Goal: Communication & Community: Participate in discussion

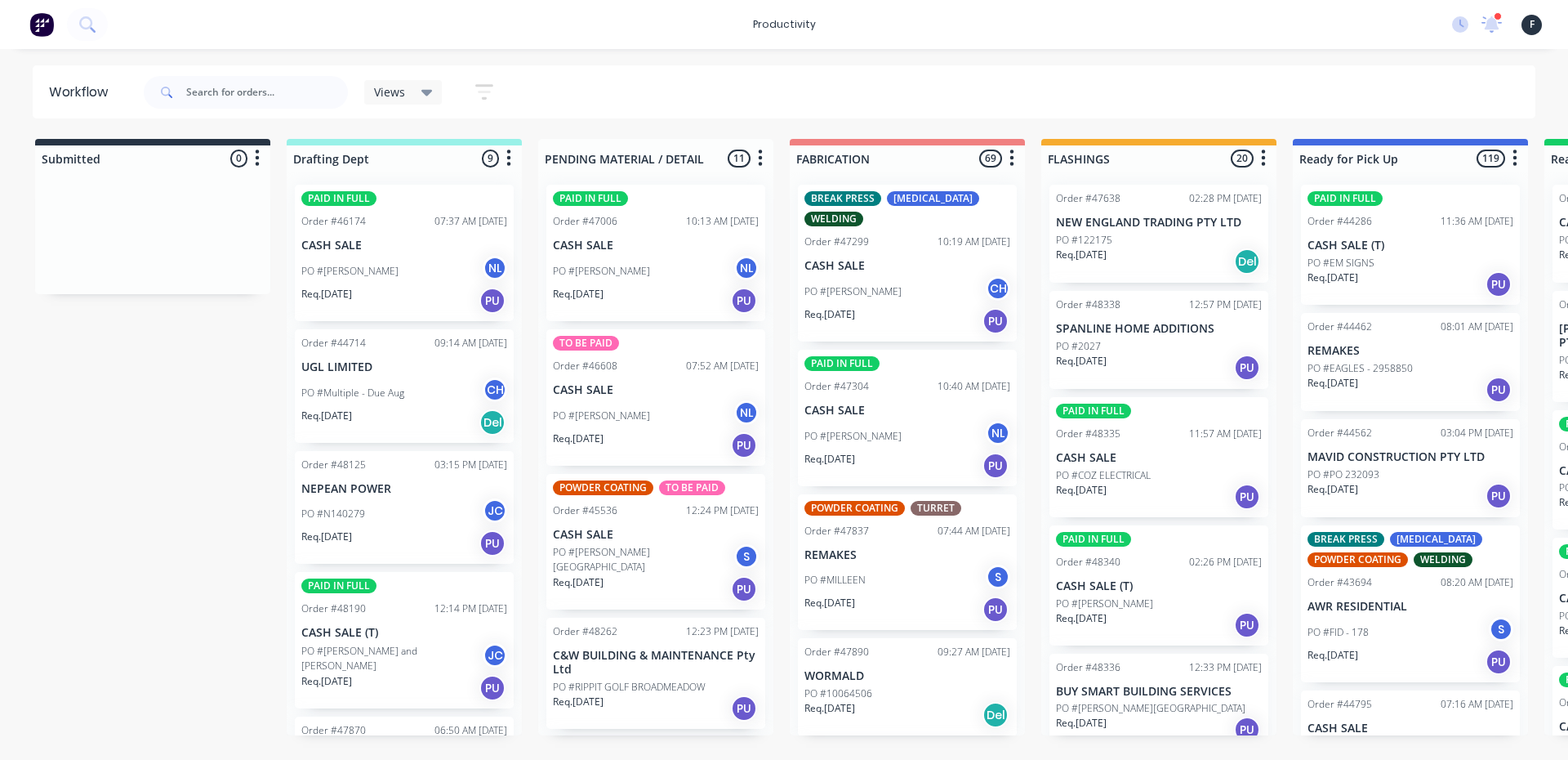
click at [1055, 69] on div "Views Save new view None (Default) edit [PERSON_NAME] edit [PERSON_NAME] edit P…" at bounding box center [838, 92] width 1396 height 49
click at [218, 81] on input "text" at bounding box center [267, 92] width 161 height 33
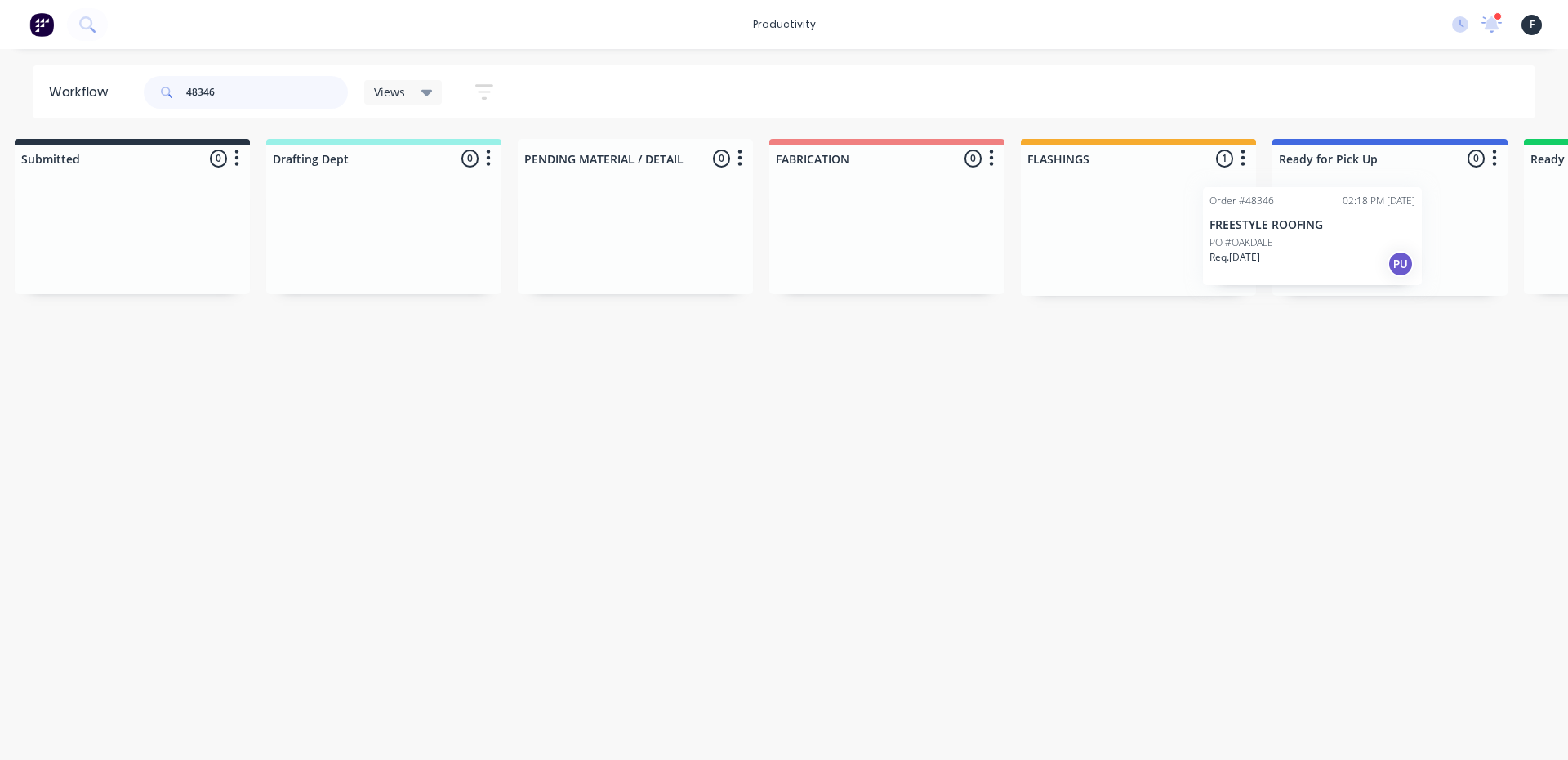
drag, startPoint x: 1168, startPoint y: 277, endPoint x: 1334, endPoint y: 277, distance: 166.0
click at [1332, 277] on div "Submitted 0 Sort By Created date Required date Order number Customer name Most …" at bounding box center [1329, 218] width 2724 height 157
type input "48346"
click at [1358, 272] on div at bounding box center [1386, 233] width 235 height 124
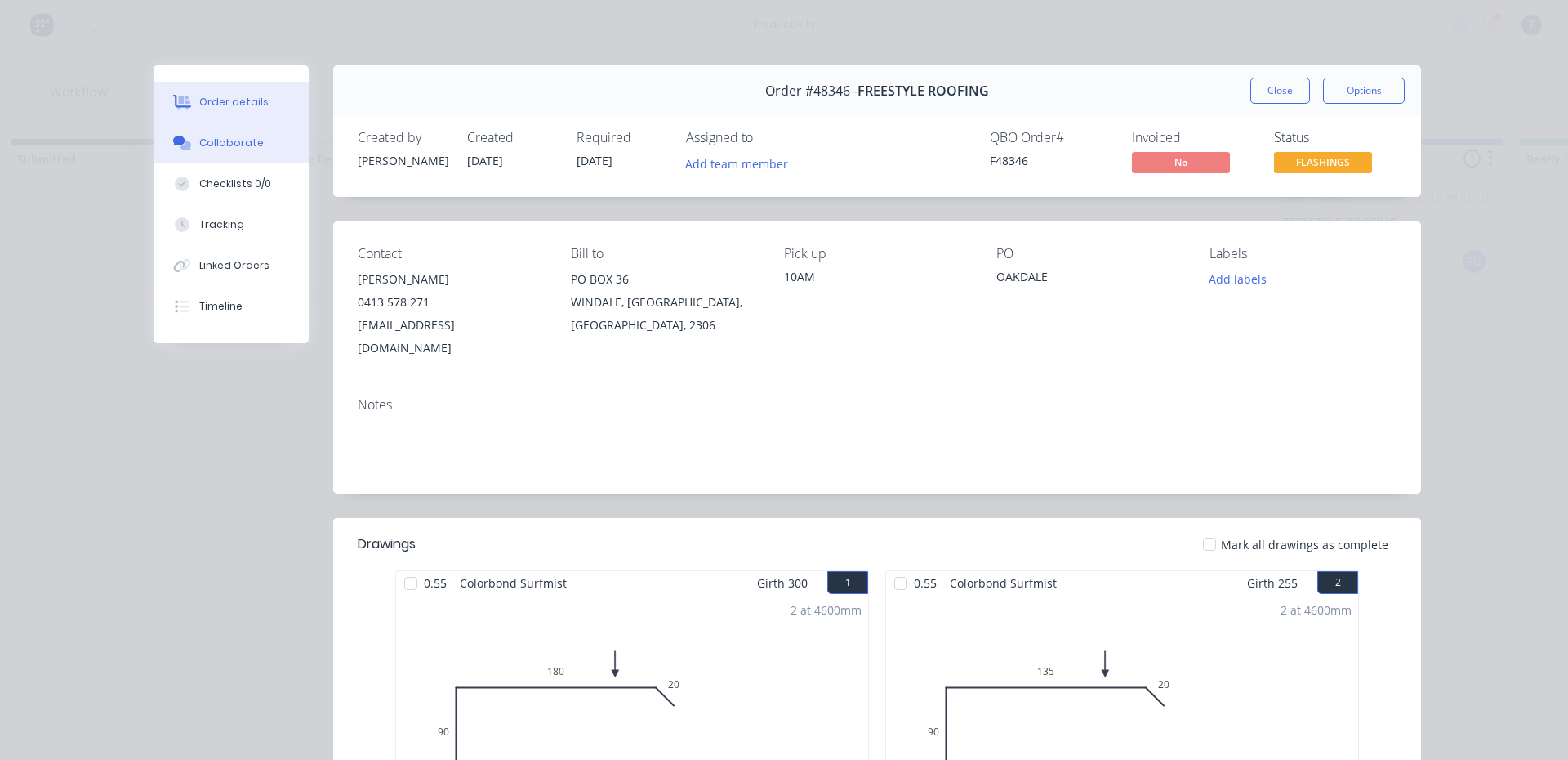
click at [216, 158] on button "Collaborate" at bounding box center [231, 143] width 155 height 41
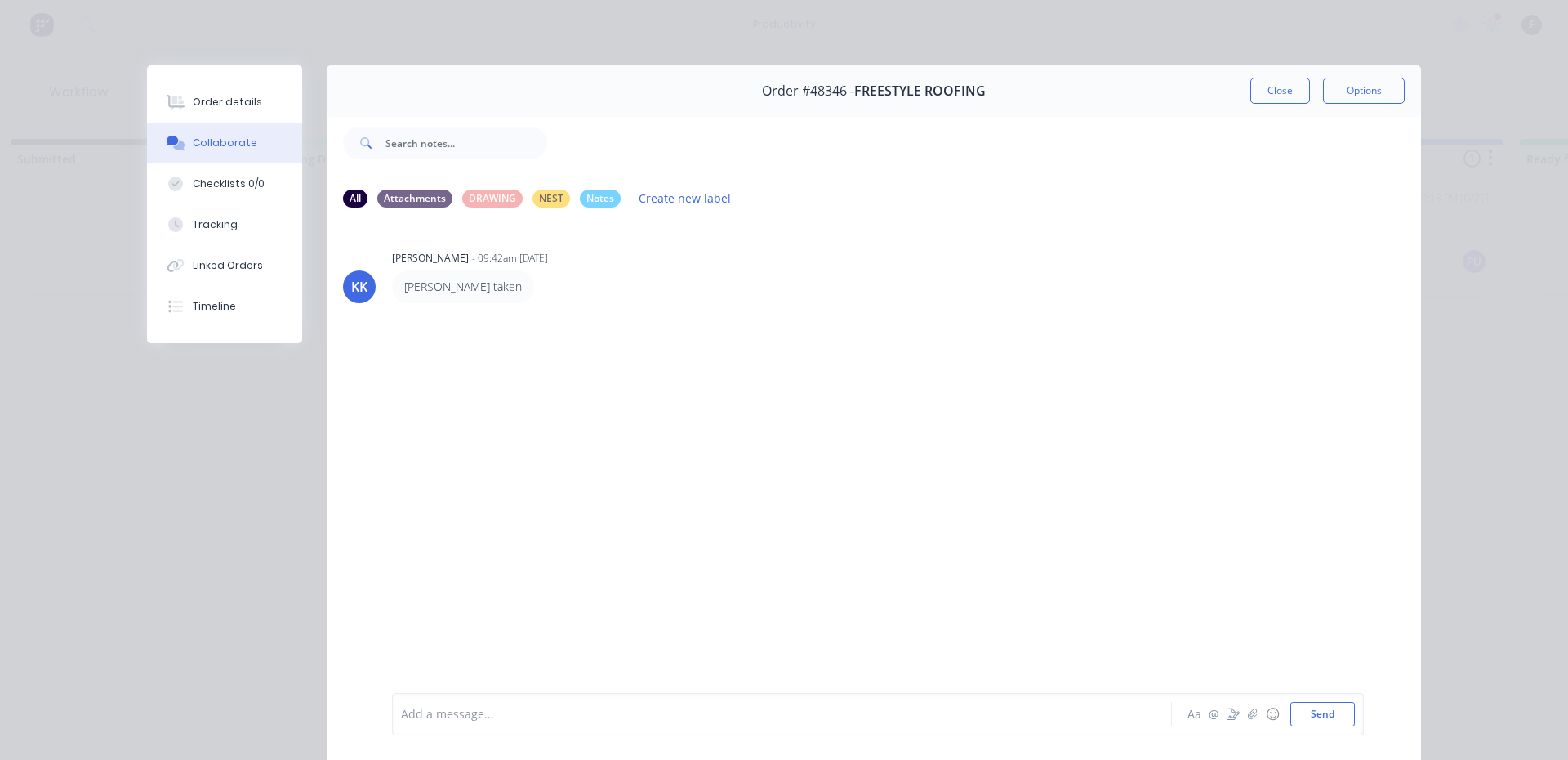
click at [466, 715] on div at bounding box center [759, 714] width 714 height 17
click at [1268, 99] on button "Close" at bounding box center [1280, 90] width 60 height 26
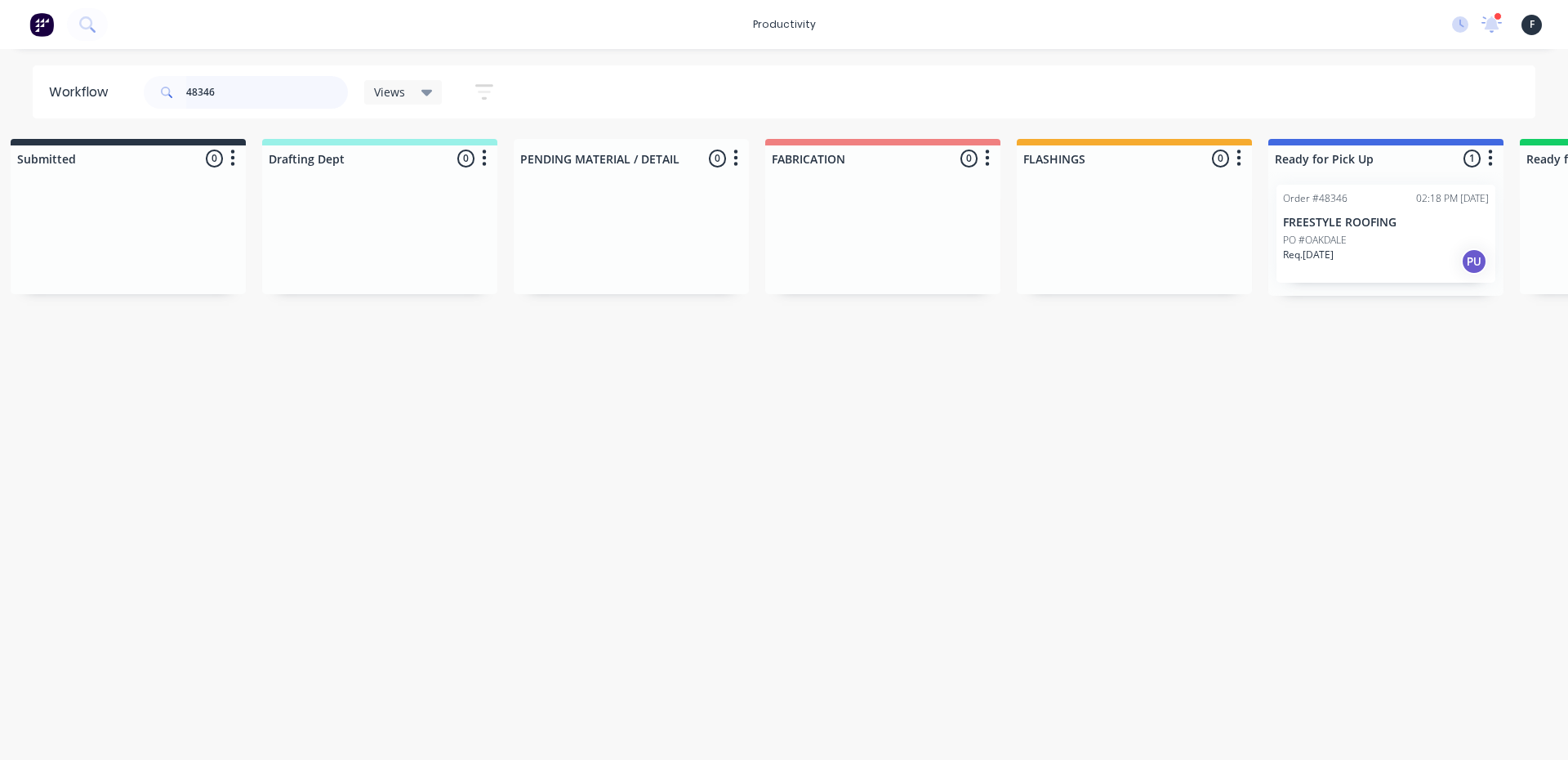
click at [276, 93] on input "48346" at bounding box center [267, 92] width 161 height 33
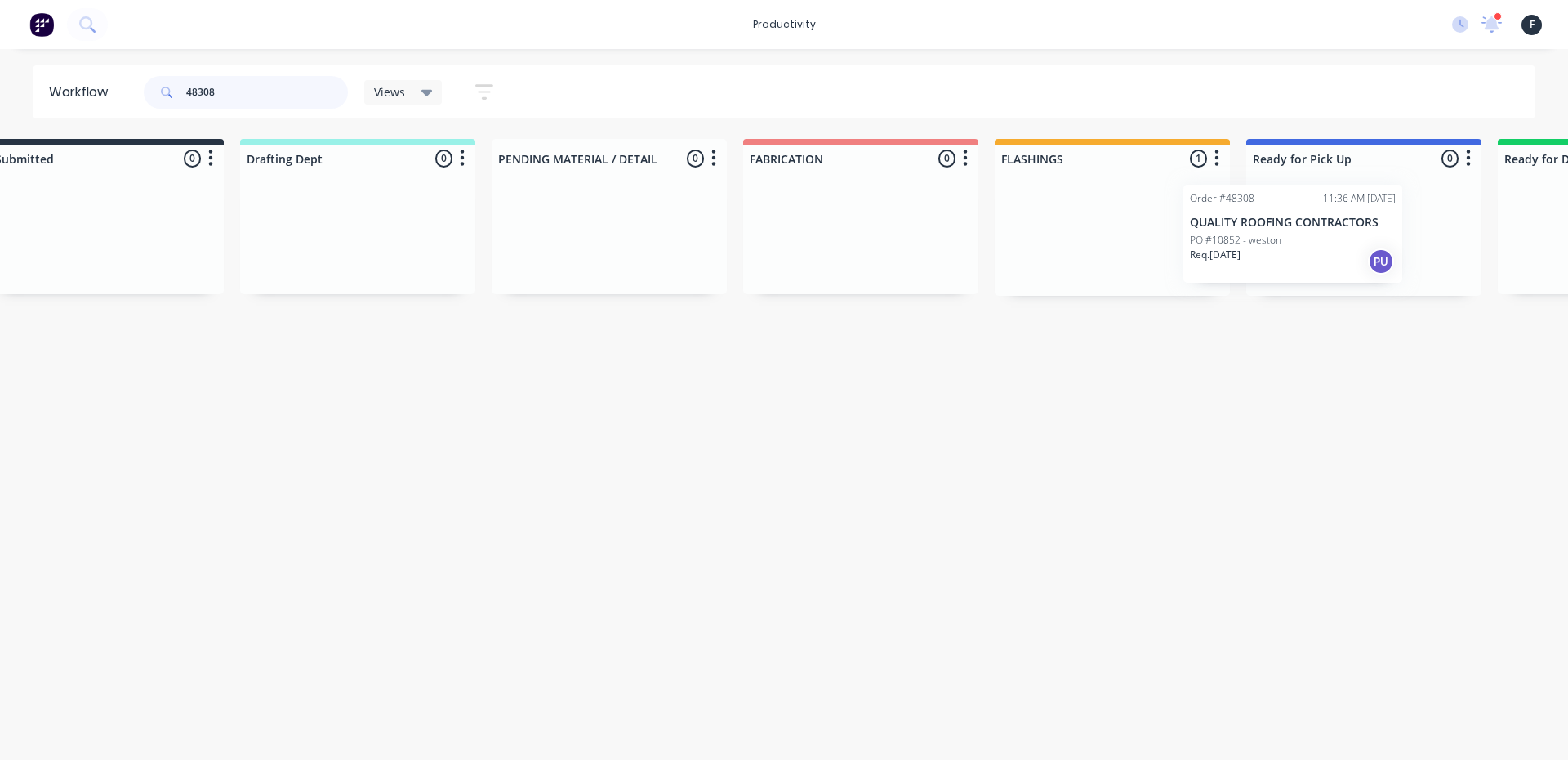
drag, startPoint x: 1140, startPoint y: 252, endPoint x: 1390, endPoint y: 262, distance: 250.2
click at [1390, 262] on div "Submitted 0 Sort By Created date Required date Order number Customer name Most …" at bounding box center [1303, 218] width 2724 height 157
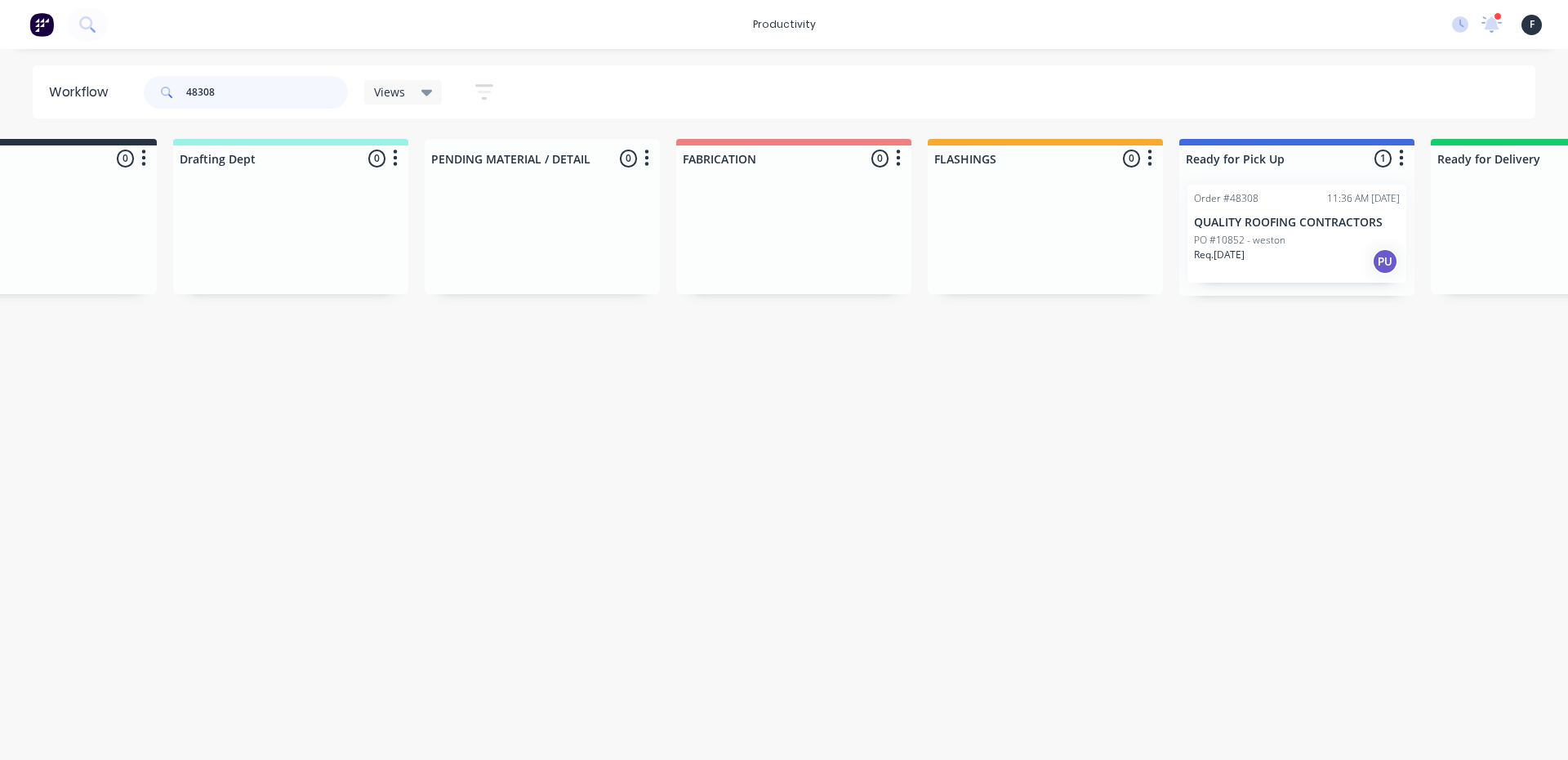
type input "48308"
click at [1348, 243] on div "PO #10852 - weston" at bounding box center [1297, 240] width 206 height 14
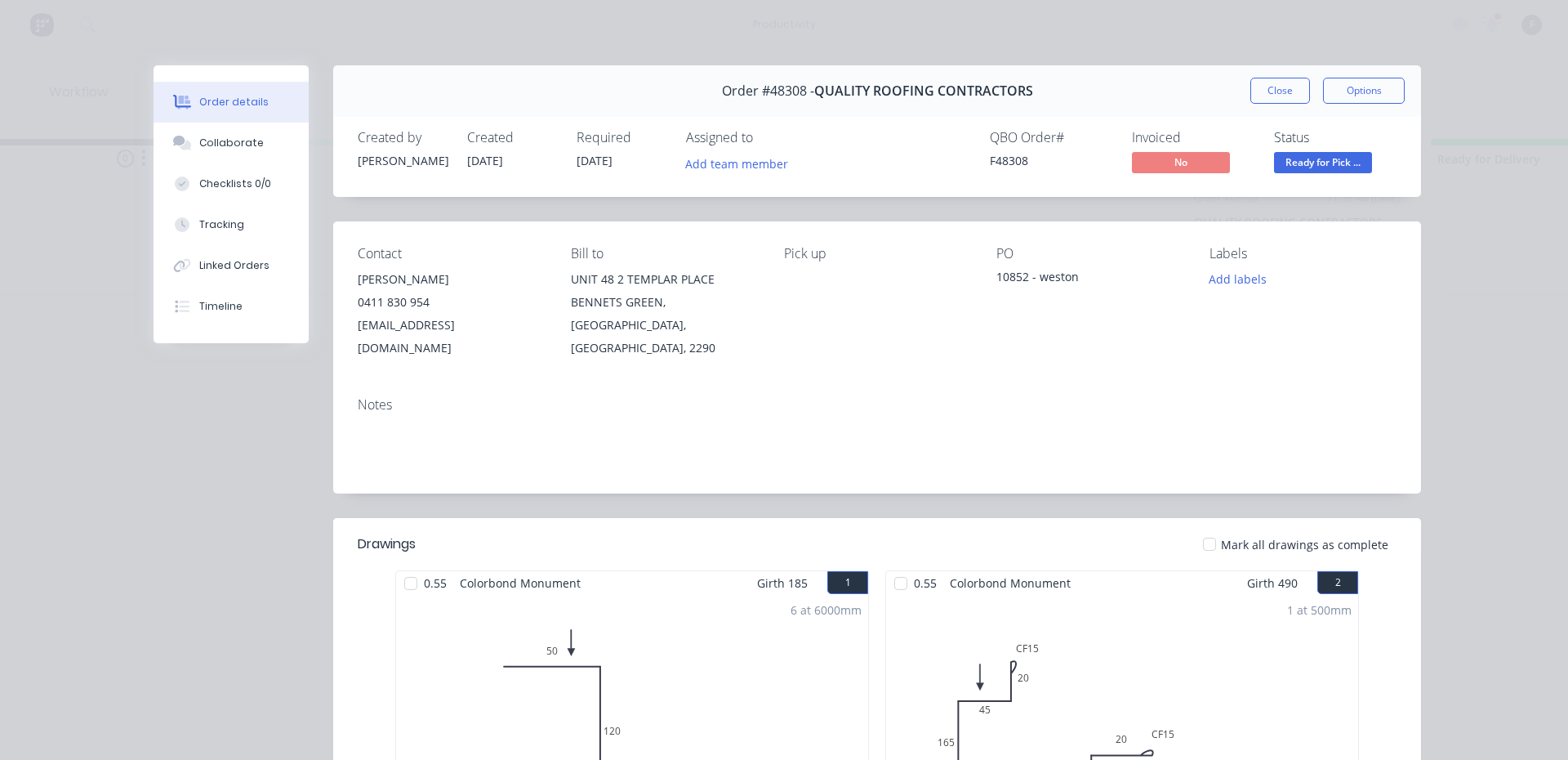
click at [187, 121] on button "Order details" at bounding box center [231, 103] width 155 height 41
click at [210, 154] on button "Collaborate" at bounding box center [231, 143] width 155 height 41
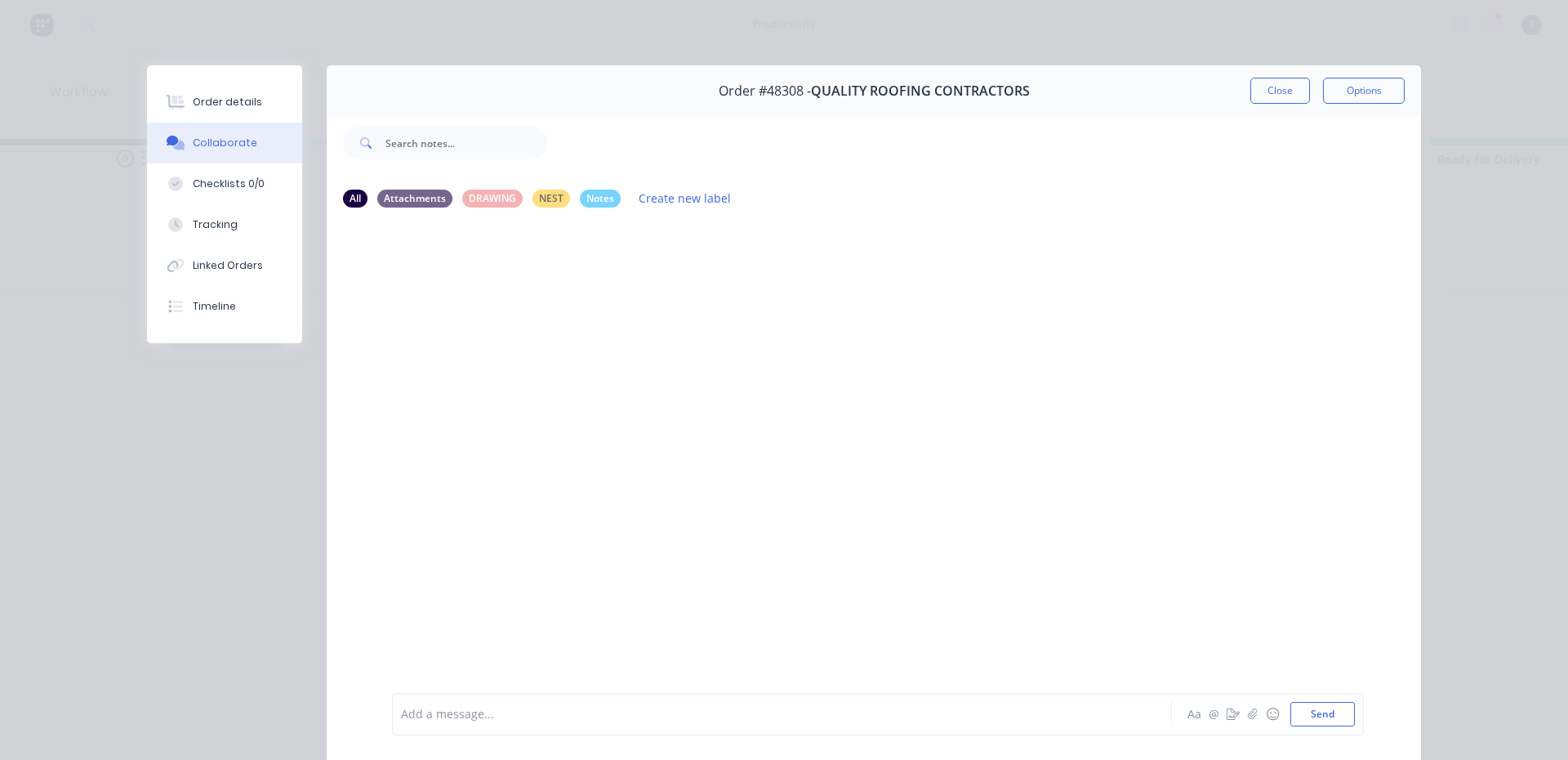
click at [434, 704] on div "Add a message..." at bounding box center [759, 714] width 715 height 24
click at [1250, 83] on button "Close" at bounding box center [1280, 90] width 60 height 26
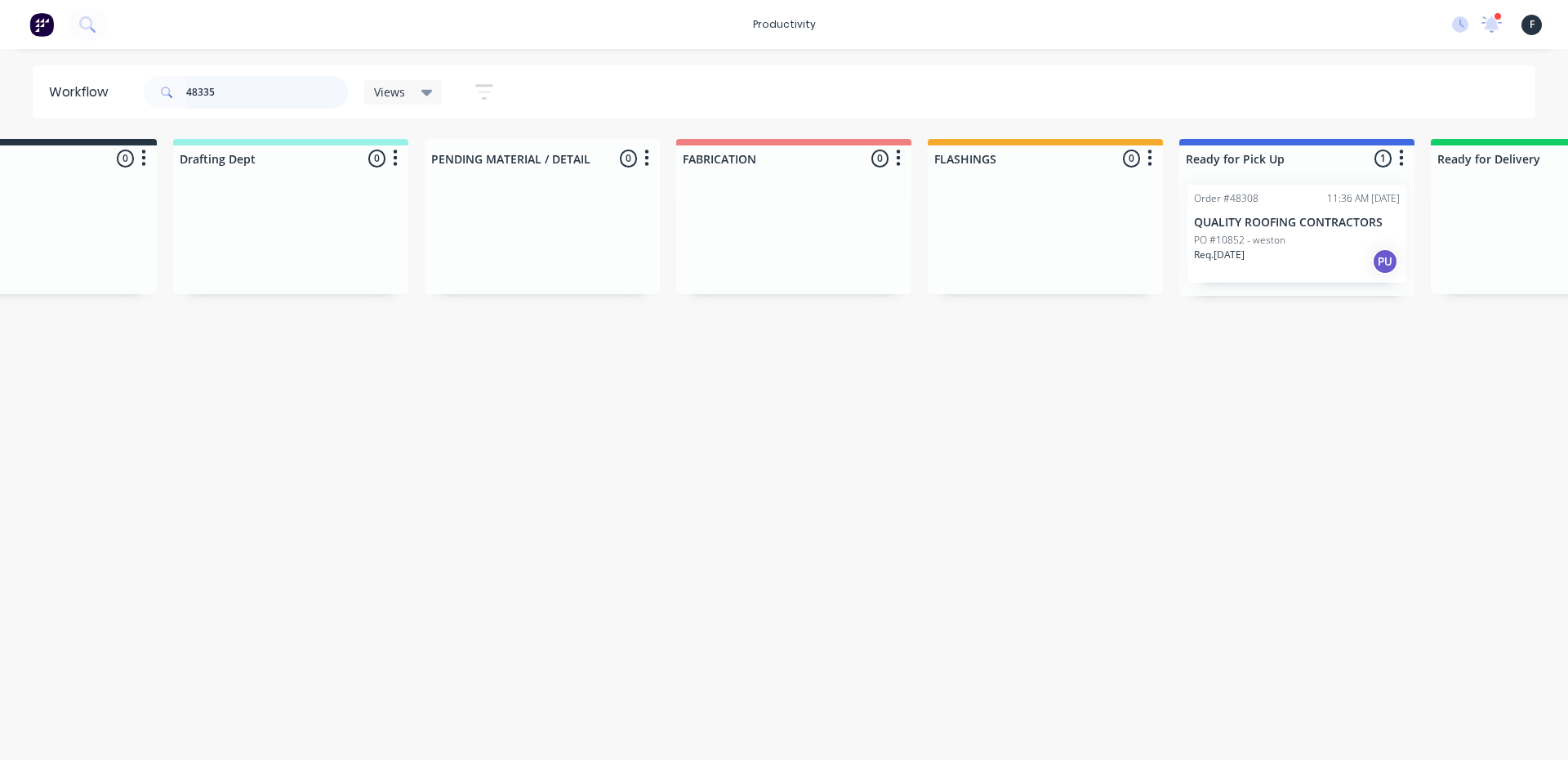
scroll to position [0, 0]
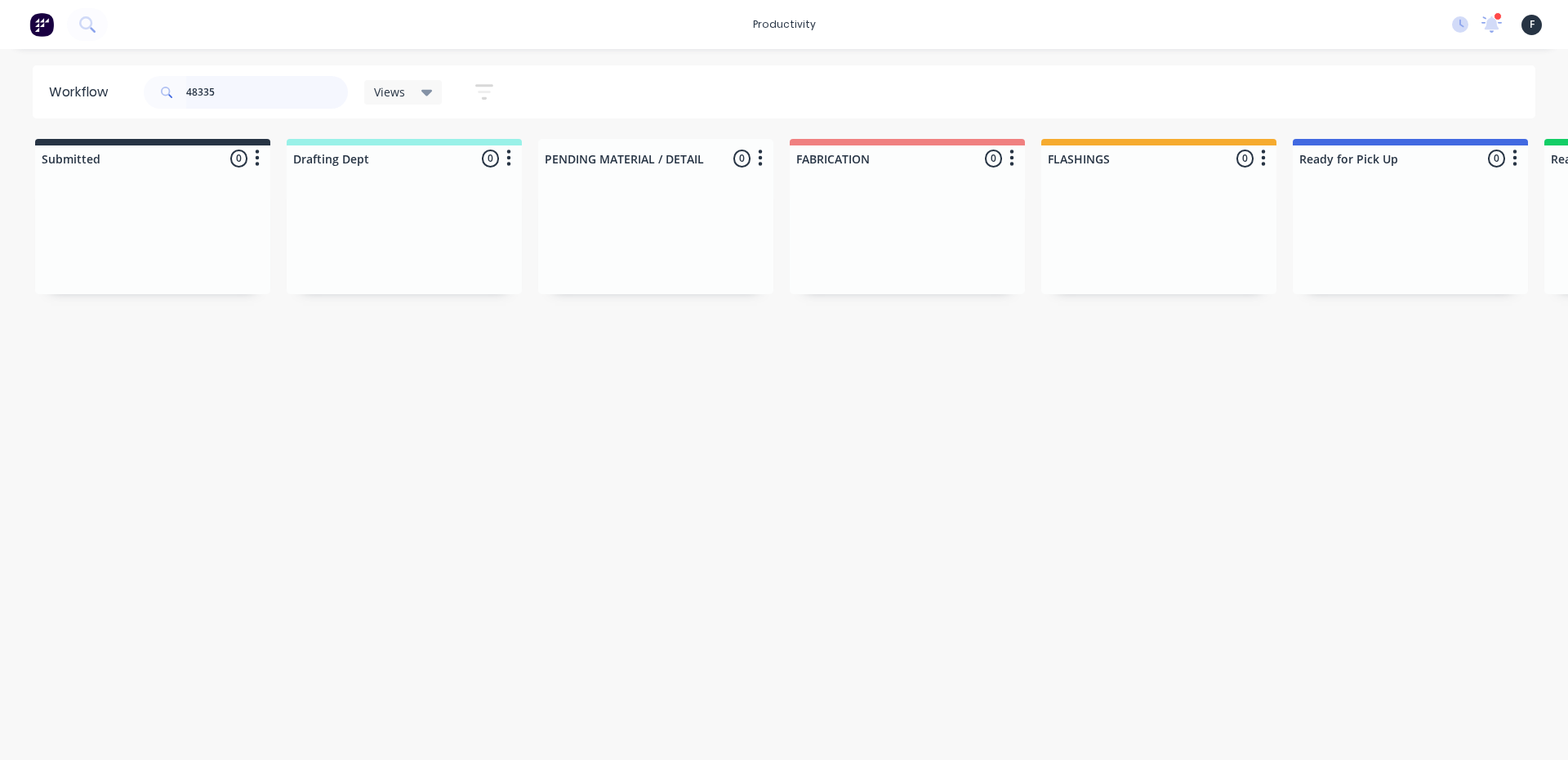
click at [281, 82] on input "48335" at bounding box center [267, 92] width 161 height 33
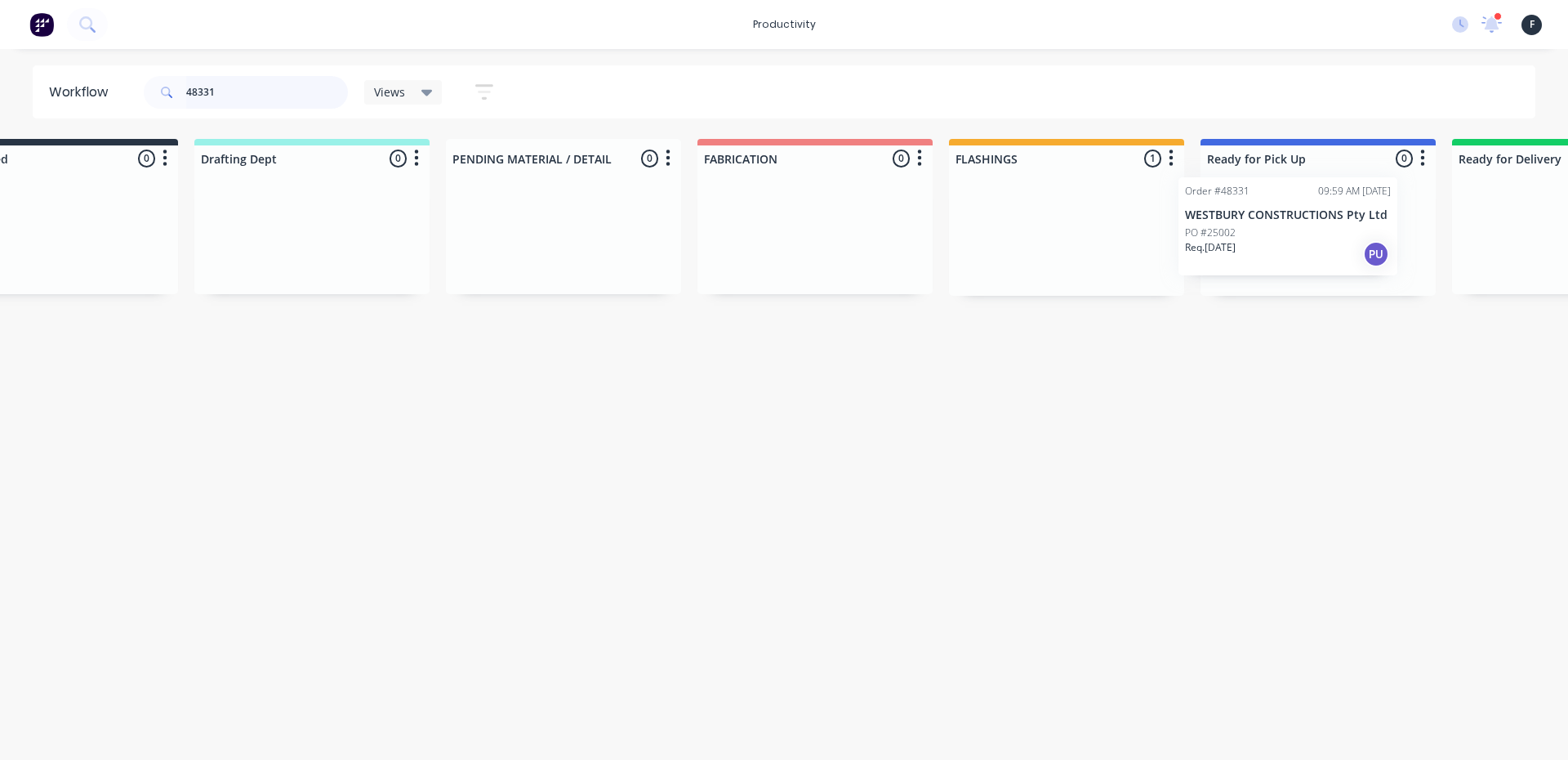
drag, startPoint x: 1092, startPoint y: 270, endPoint x: 1263, endPoint y: 260, distance: 171.3
click at [1263, 260] on div "Submitted 0 Sort By Created date Required date Order number Customer name Most …" at bounding box center [1258, 218] width 2724 height 157
type input "48331"
click at [1274, 257] on div at bounding box center [1313, 233] width 235 height 124
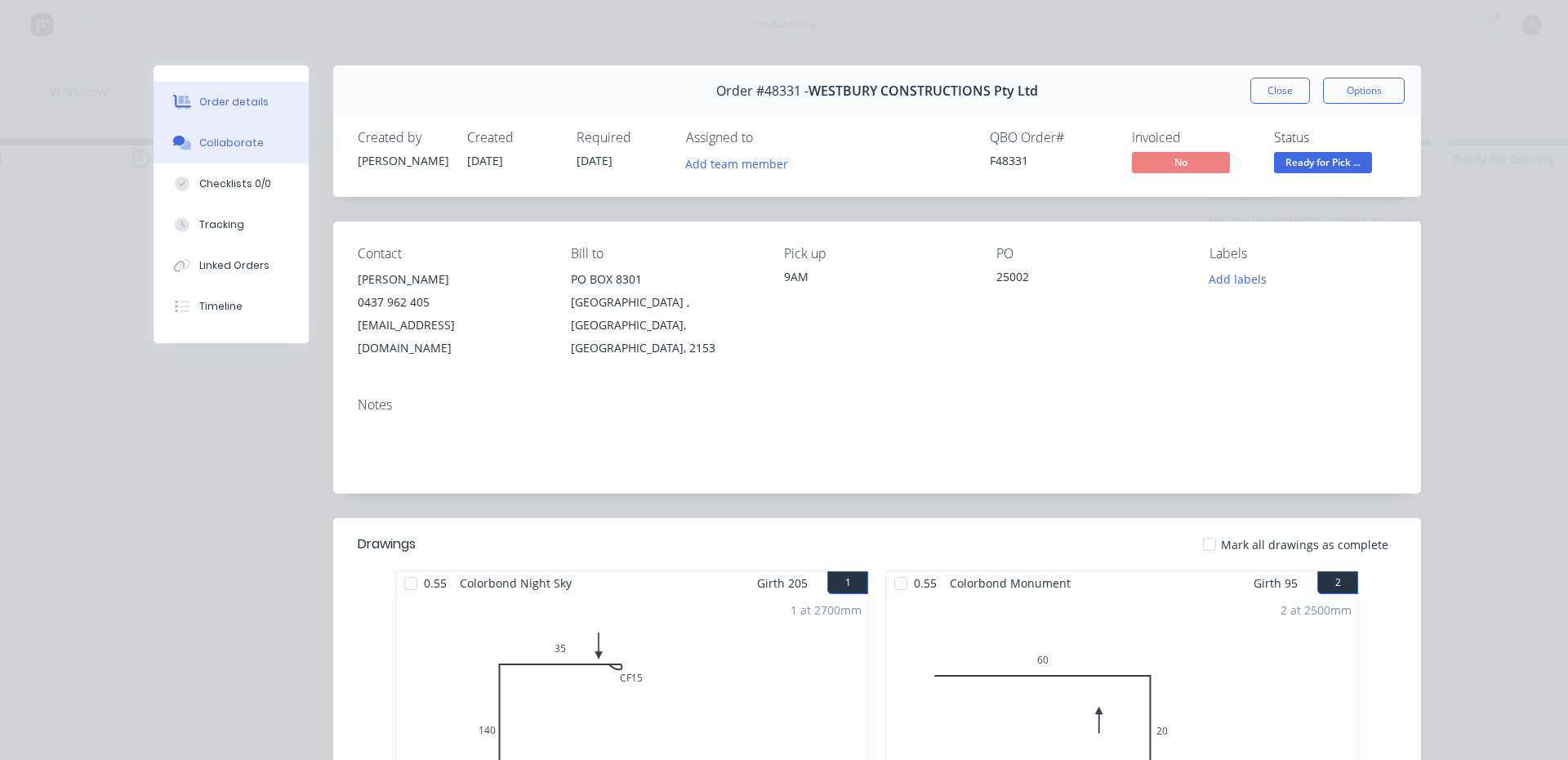
click at [175, 146] on icon at bounding box center [182, 143] width 19 height 14
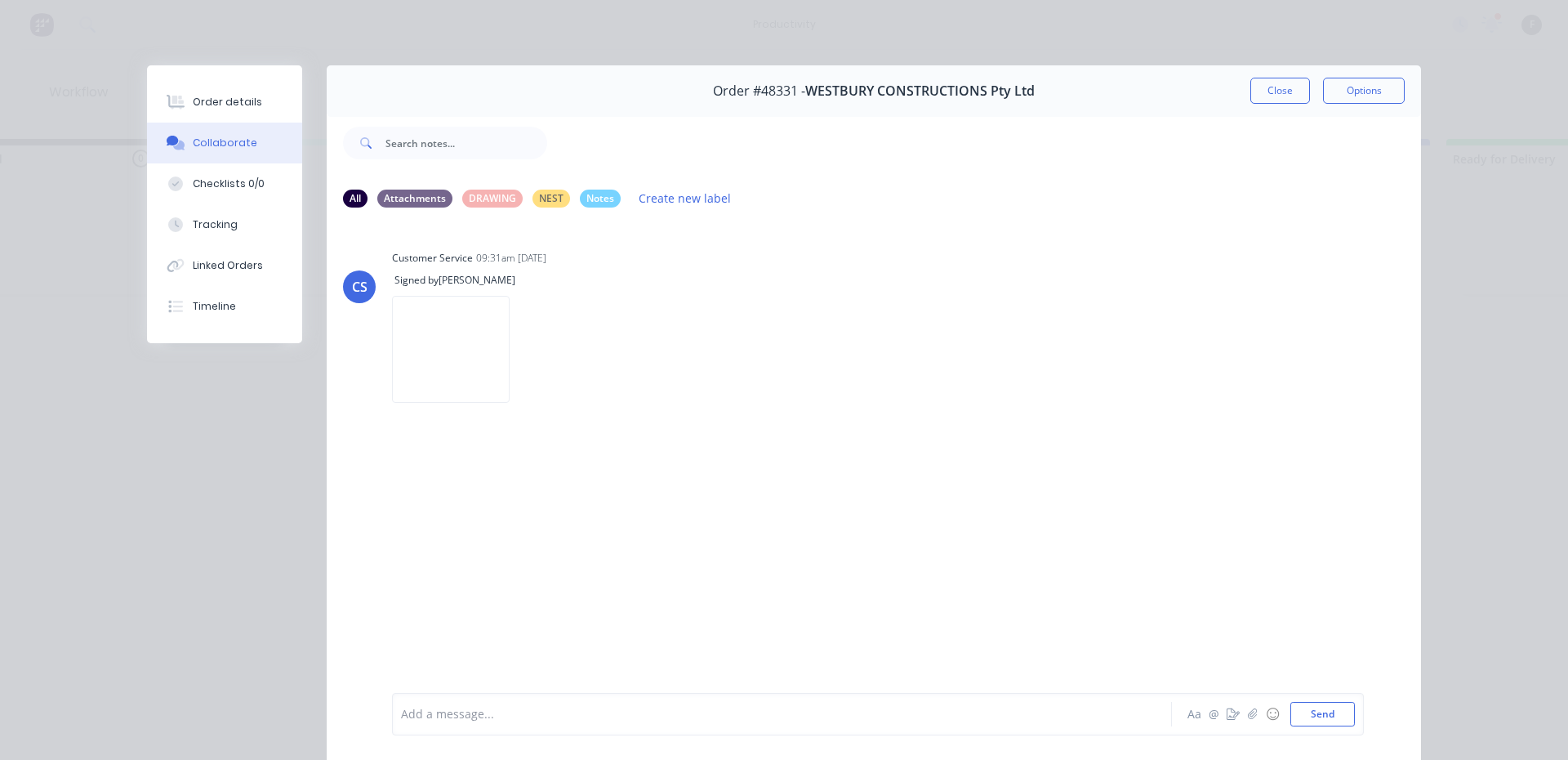
click at [443, 712] on div at bounding box center [759, 714] width 714 height 17
click at [1306, 93] on div "Close Options" at bounding box center [1327, 90] width 154 height 26
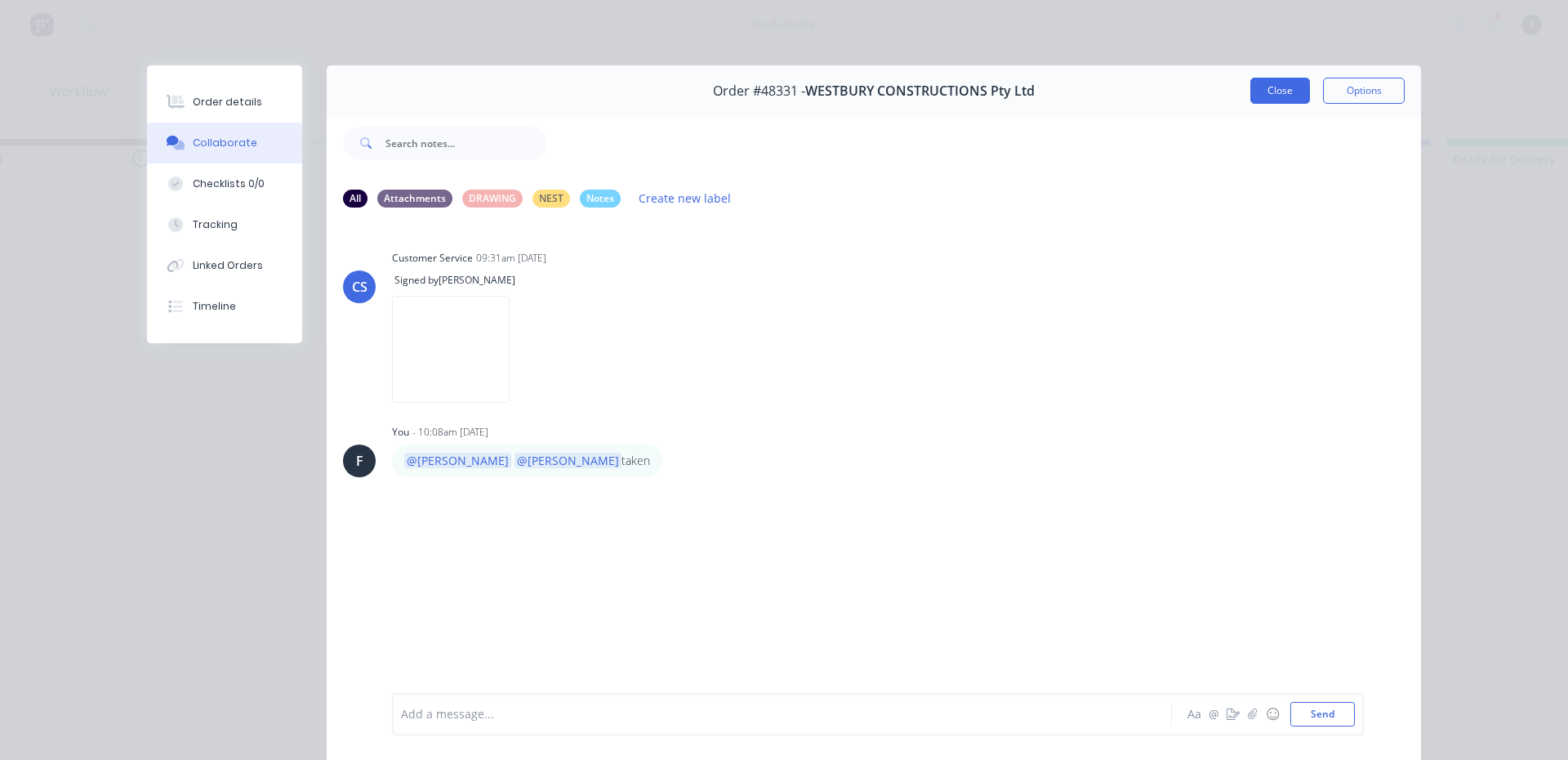
click at [1294, 92] on button "Close" at bounding box center [1280, 90] width 60 height 26
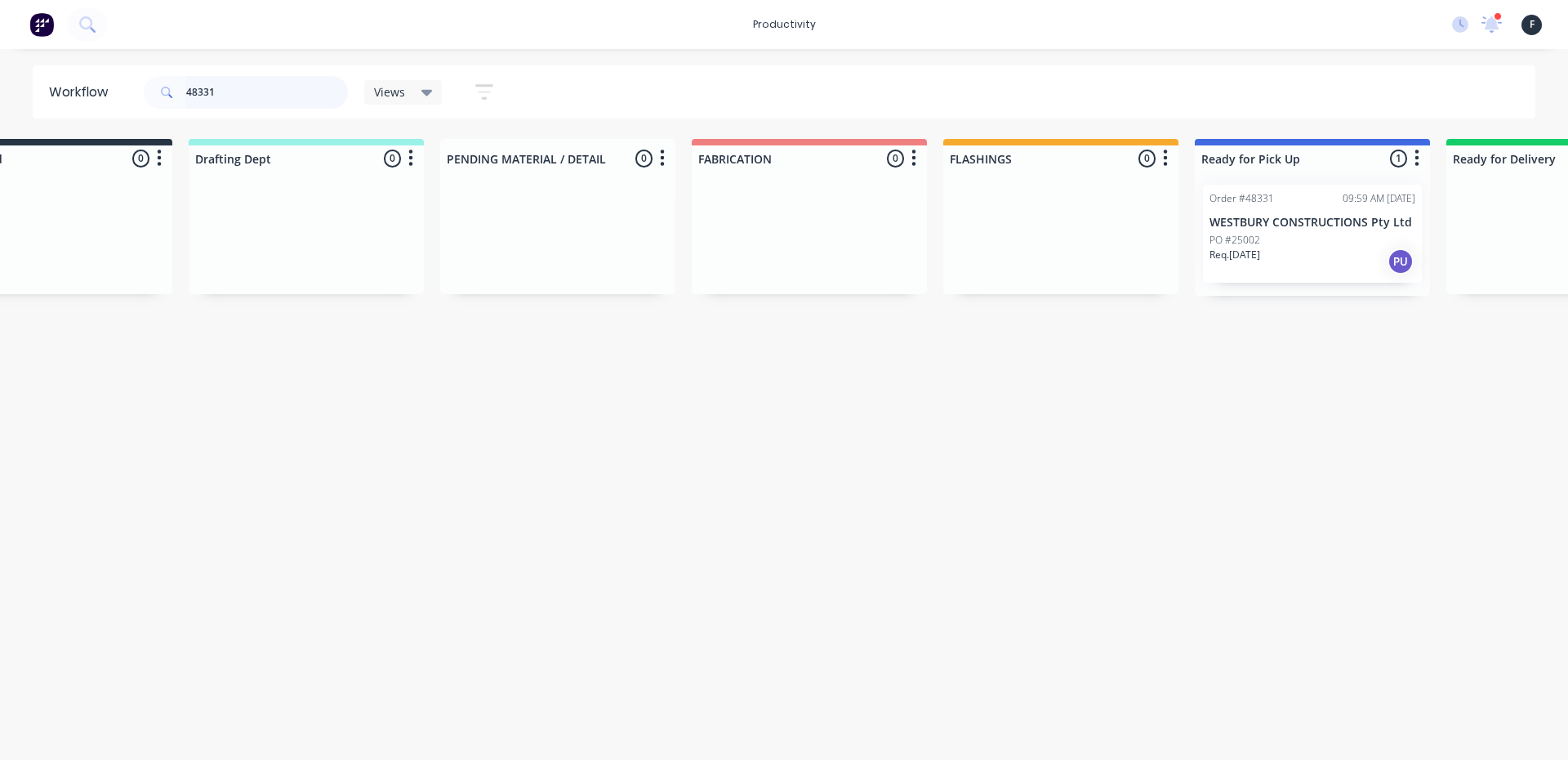
click at [218, 108] on input "48331" at bounding box center [267, 92] width 161 height 33
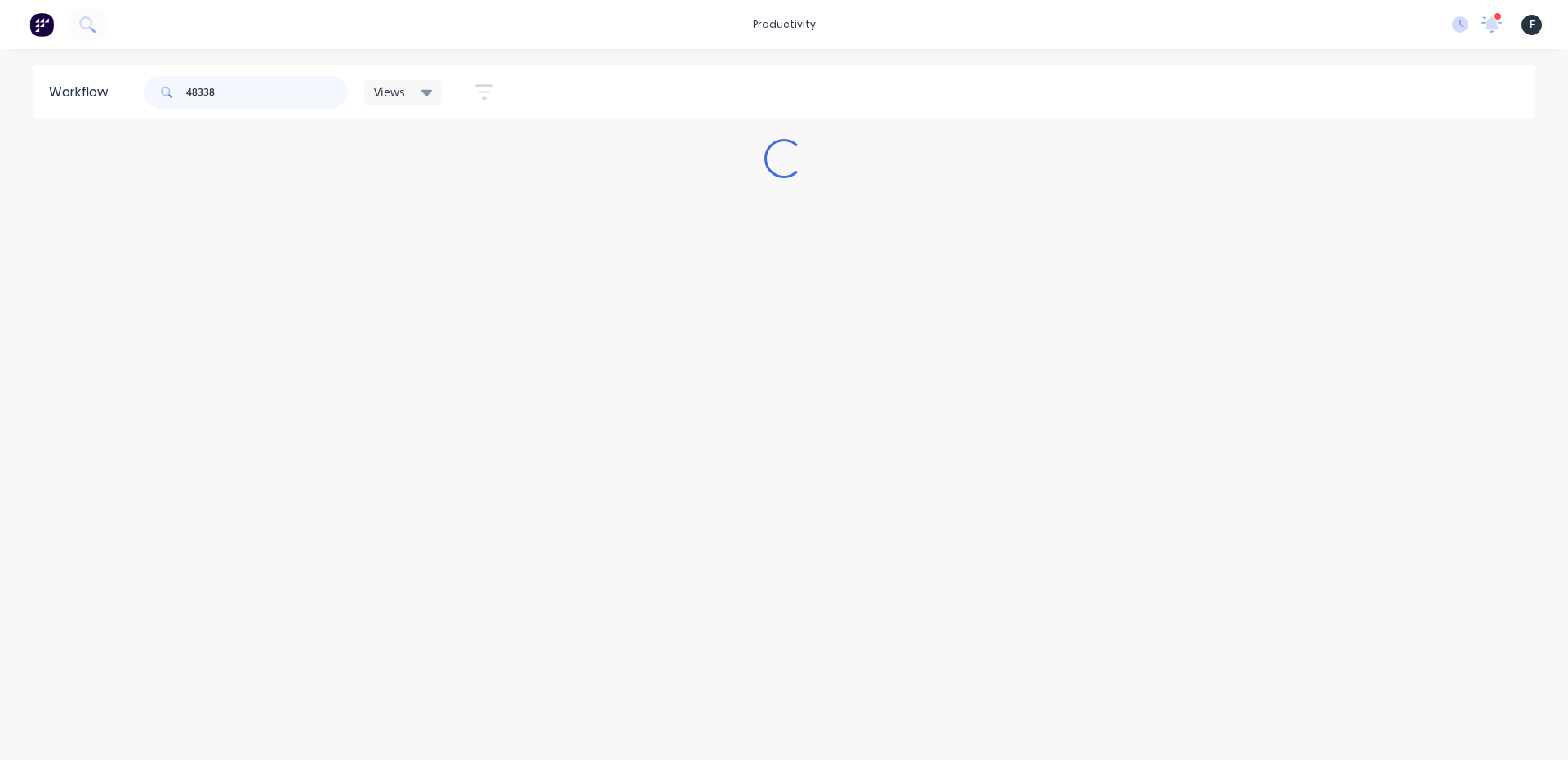
scroll to position [0, 0]
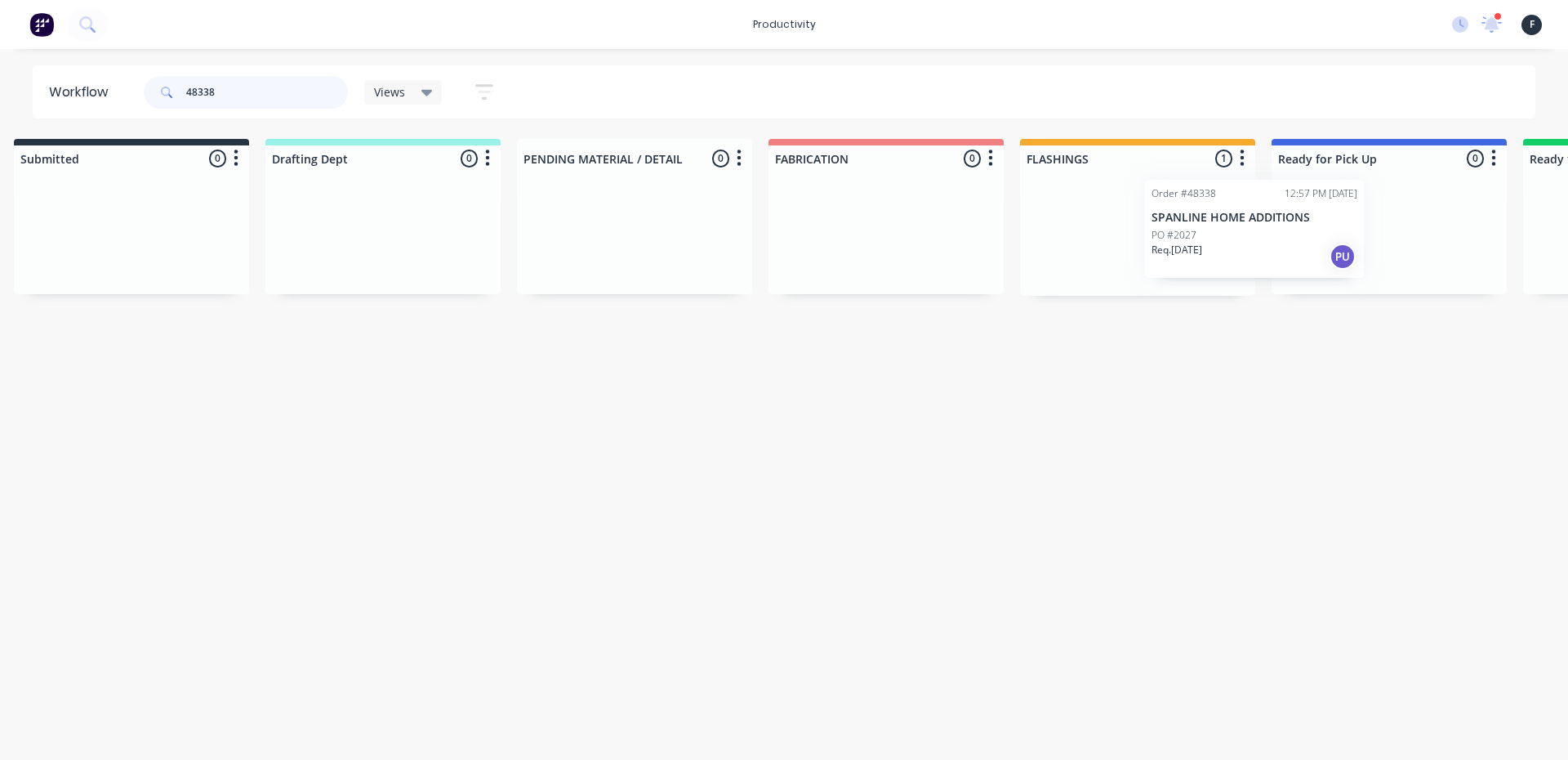
drag, startPoint x: 1195, startPoint y: 240, endPoint x: 1342, endPoint y: 240, distance: 147.0
click at [1340, 240] on div "Submitted 0 Sort By Created date Required date Order number Customer name Most …" at bounding box center [1328, 218] width 2724 height 157
type input "48338"
click at [1359, 239] on div at bounding box center [1388, 233] width 235 height 124
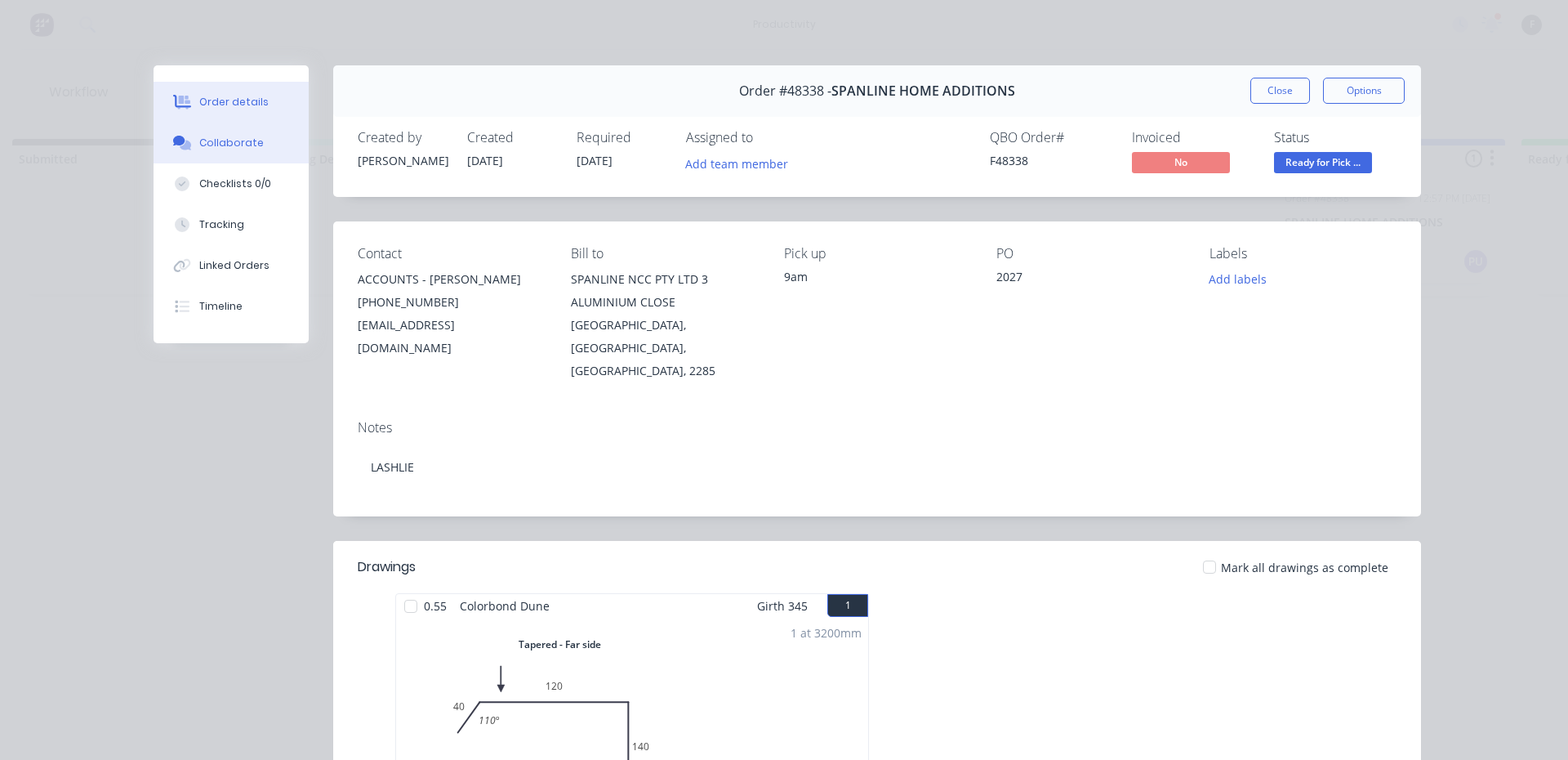
click at [186, 132] on button "Collaborate" at bounding box center [231, 143] width 155 height 41
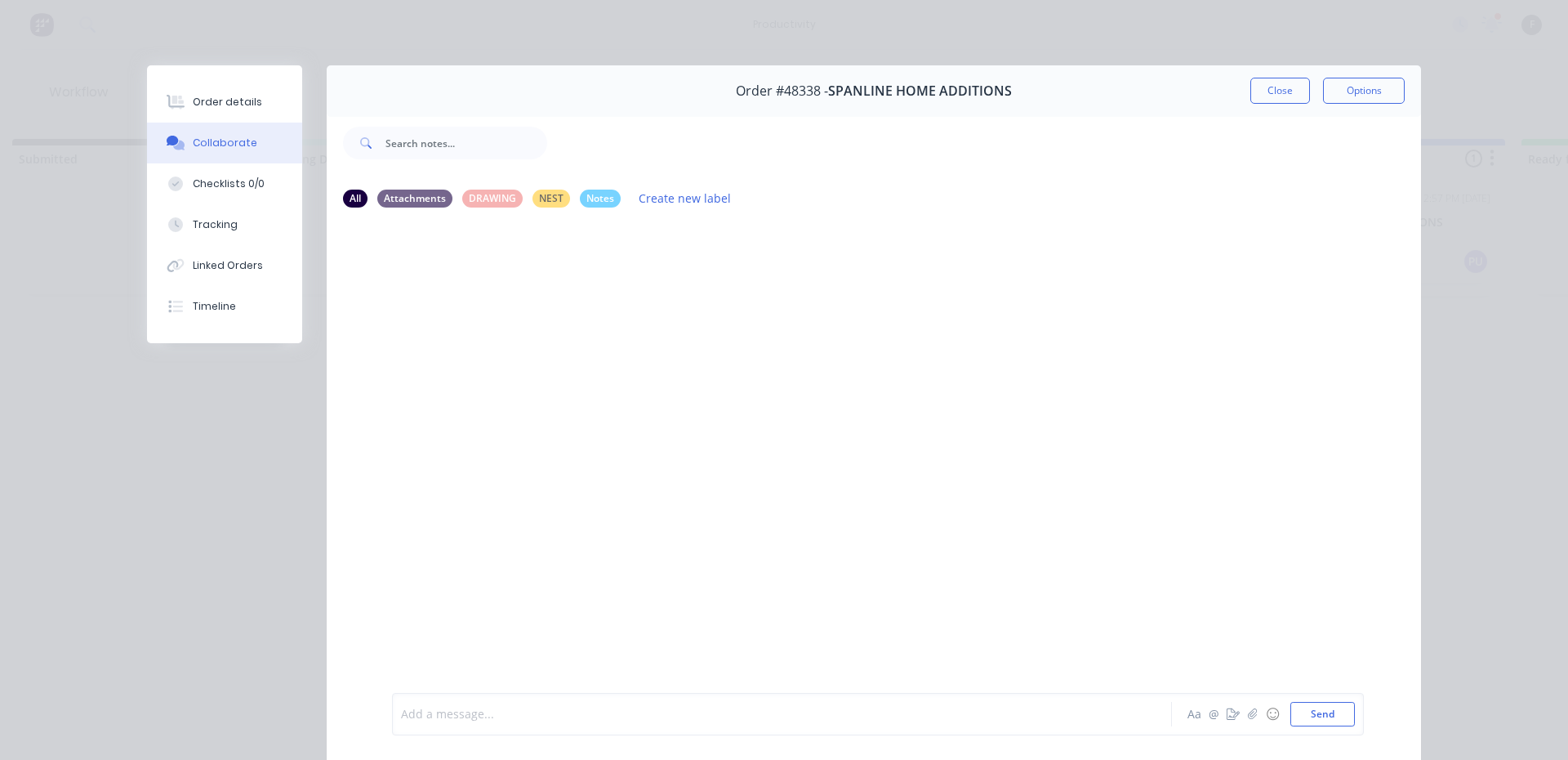
click at [518, 706] on div at bounding box center [759, 714] width 714 height 17
click at [1267, 93] on button "Close" at bounding box center [1280, 90] width 60 height 26
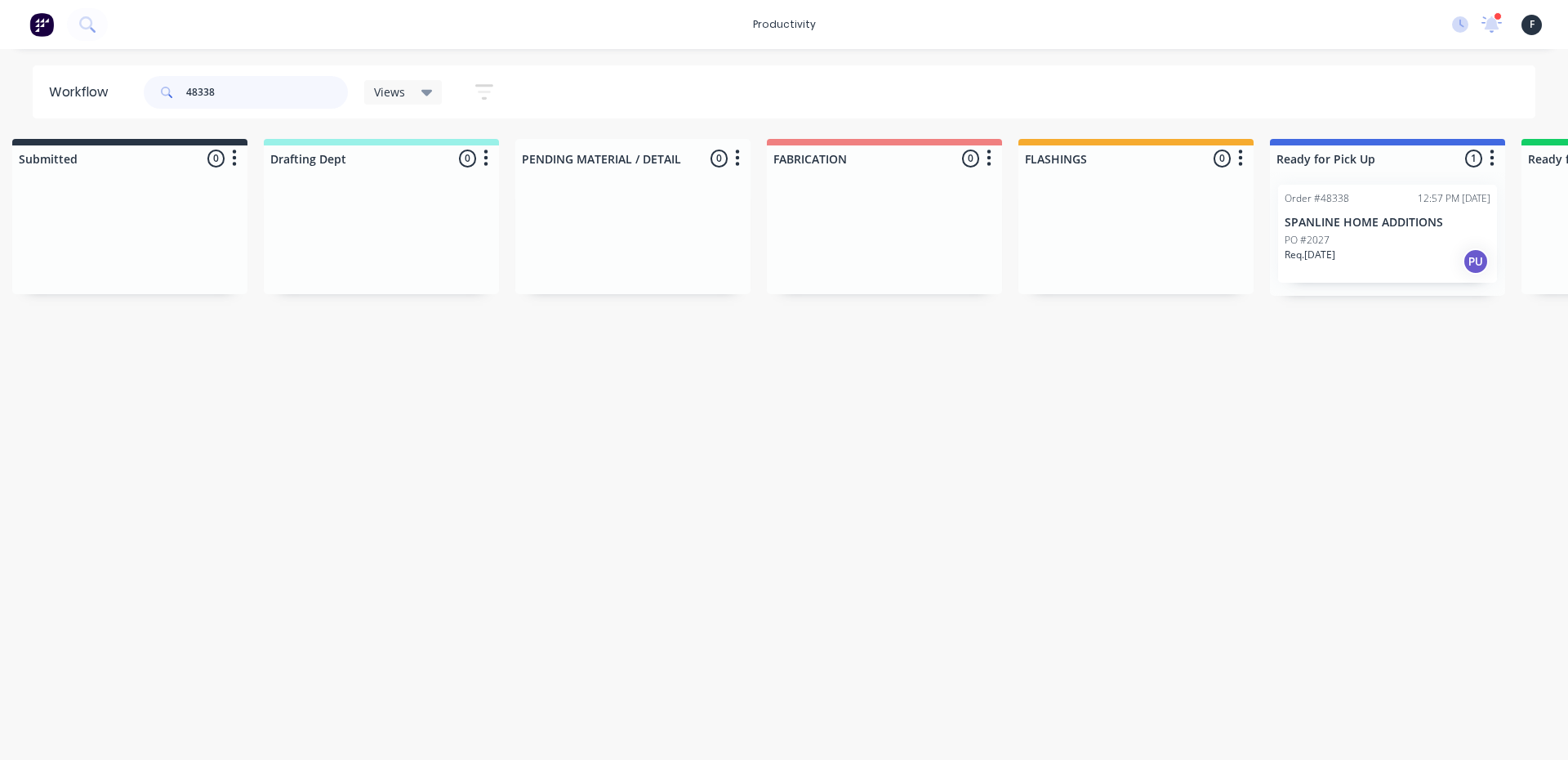
click at [247, 93] on input "48338" at bounding box center [267, 92] width 161 height 33
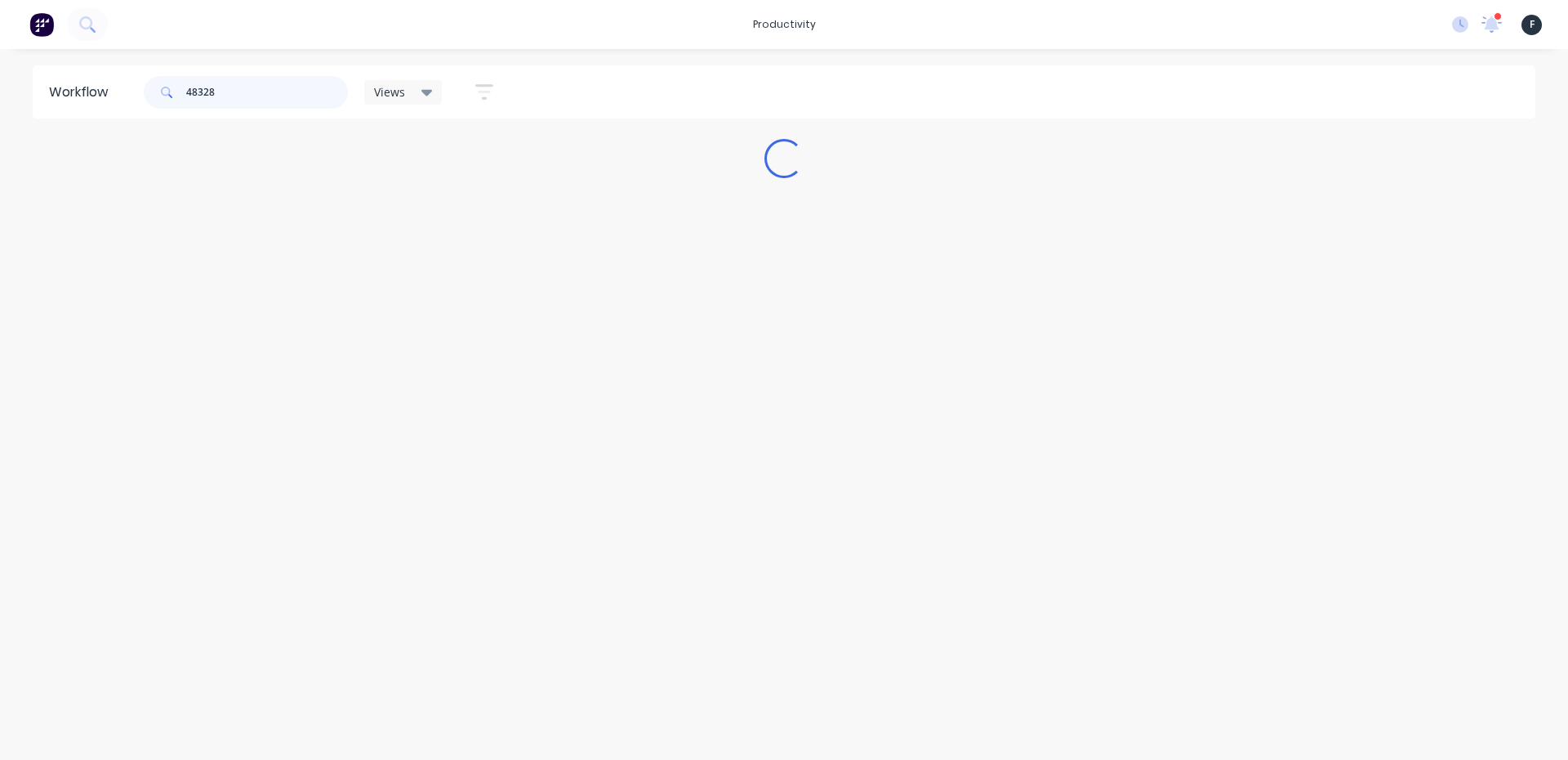
scroll to position [0, 0]
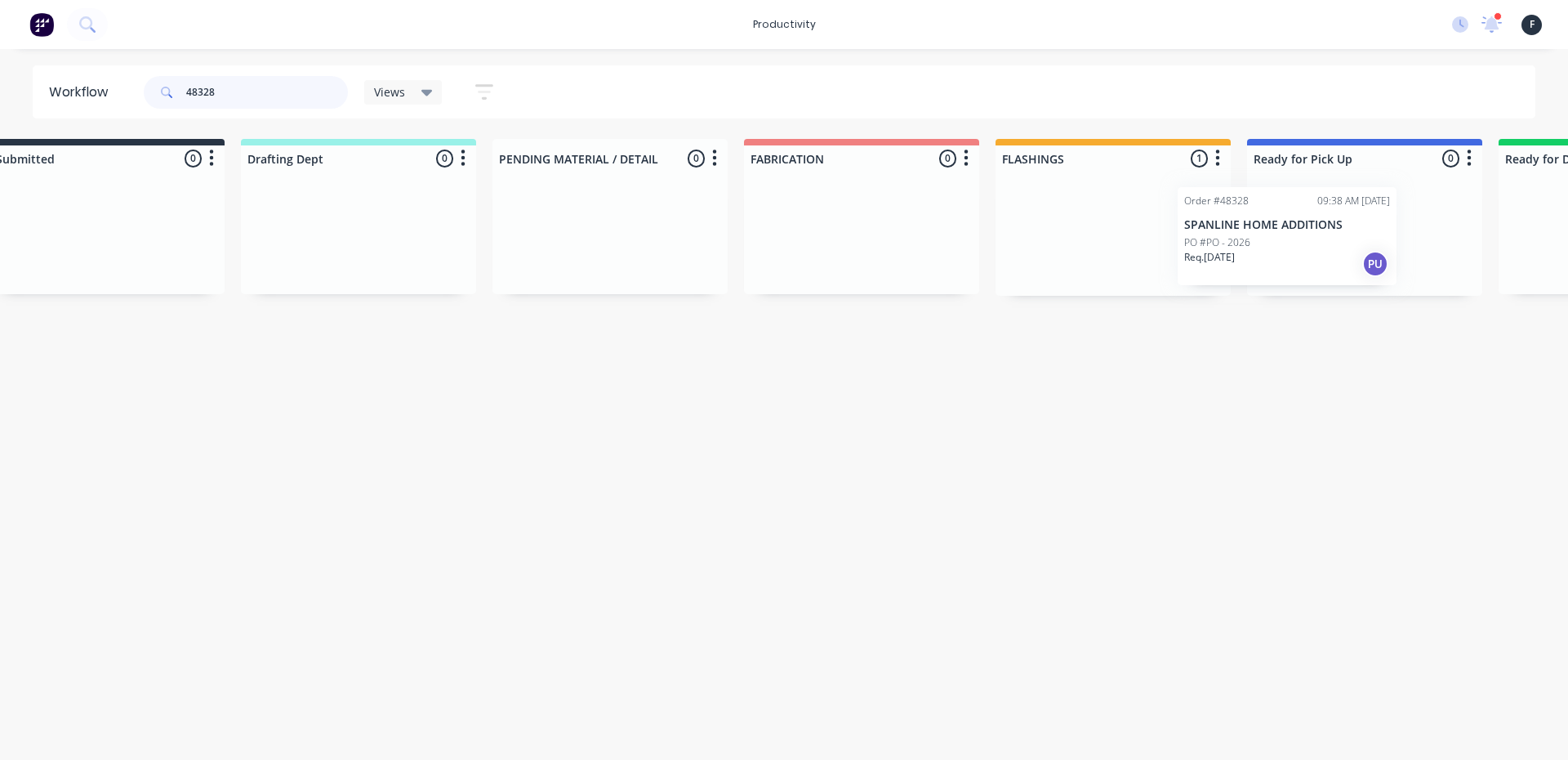
drag, startPoint x: 1132, startPoint y: 246, endPoint x: 1298, endPoint y: 246, distance: 166.0
click at [1292, 247] on div "Submitted 0 Sort By Created date Required date Order number Customer name Most …" at bounding box center [1304, 218] width 2724 height 157
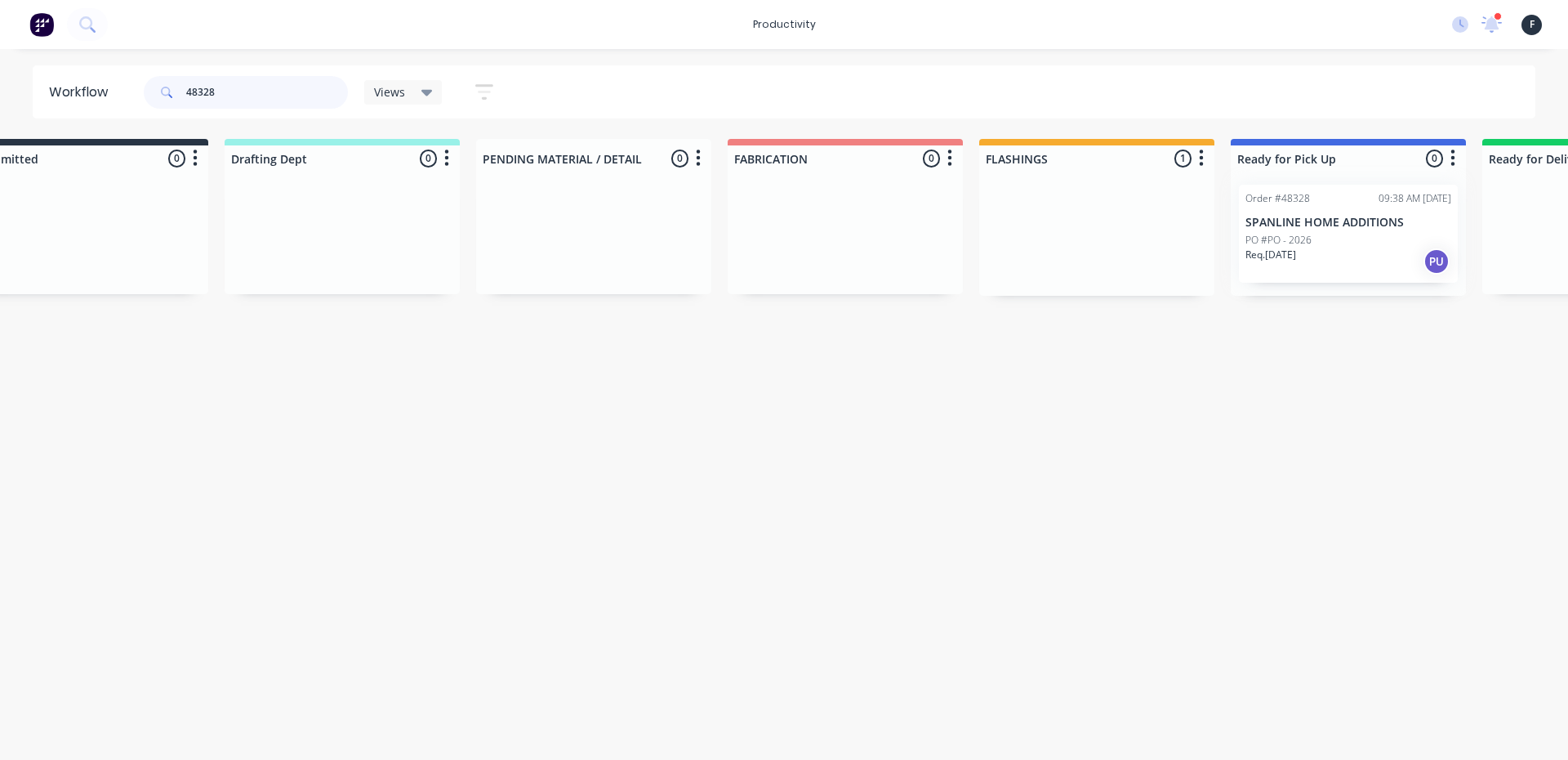
type input "48328"
click at [1343, 240] on div at bounding box center [1349, 233] width 235 height 124
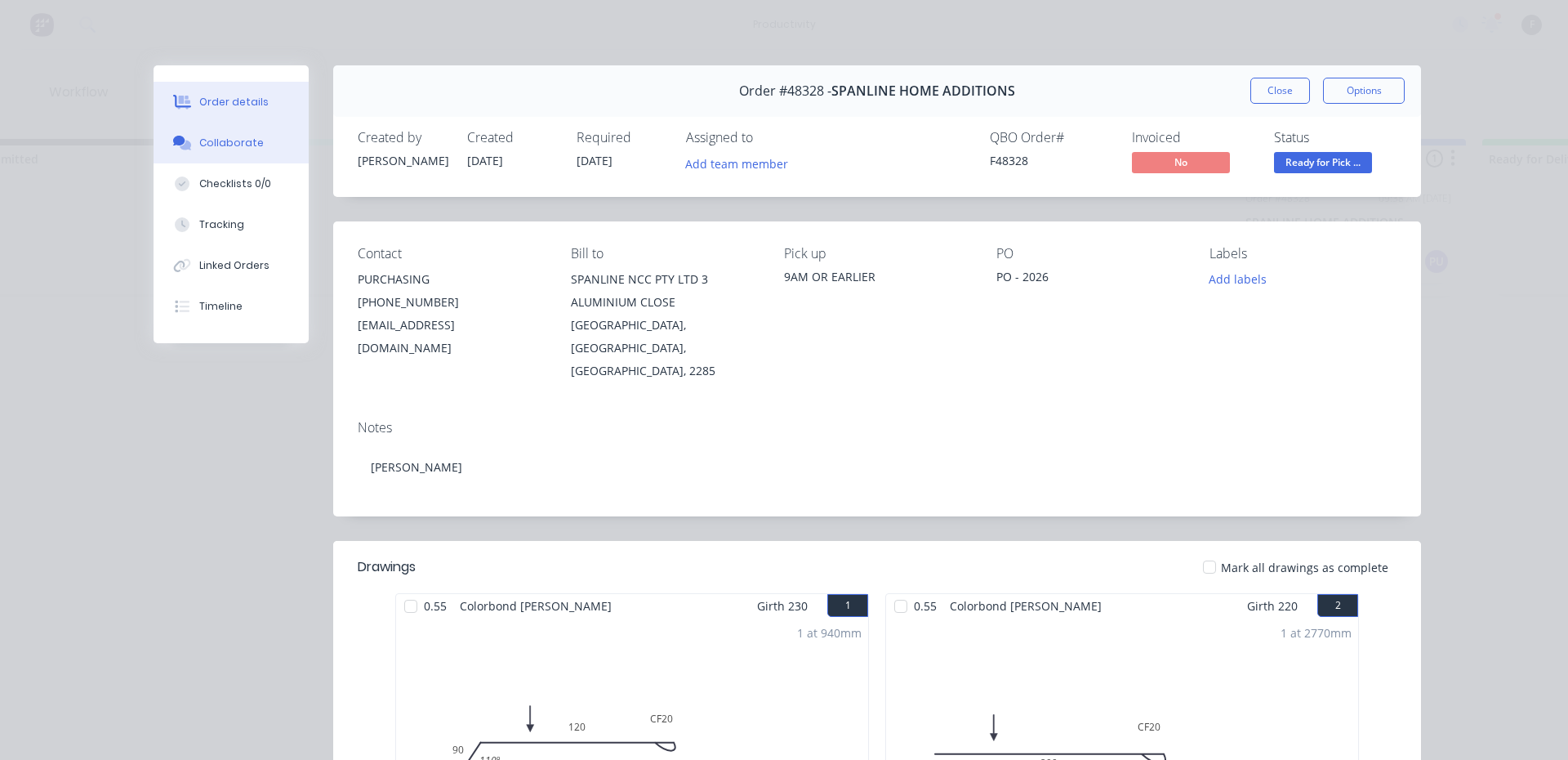
click at [225, 134] on button "Collaborate" at bounding box center [231, 143] width 155 height 41
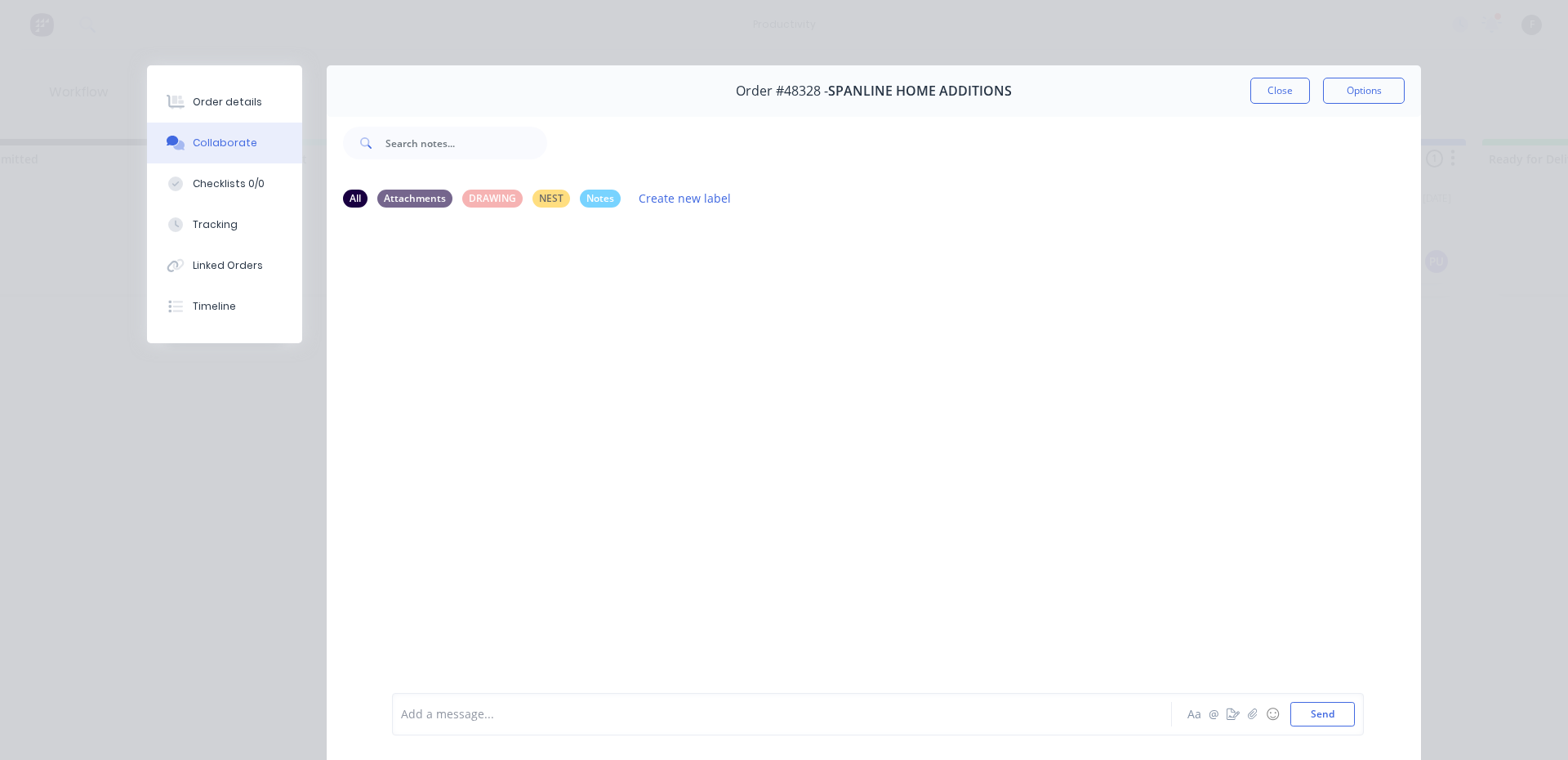
click at [475, 706] on div at bounding box center [759, 714] width 714 height 17
click at [1278, 97] on button "Close" at bounding box center [1280, 90] width 60 height 26
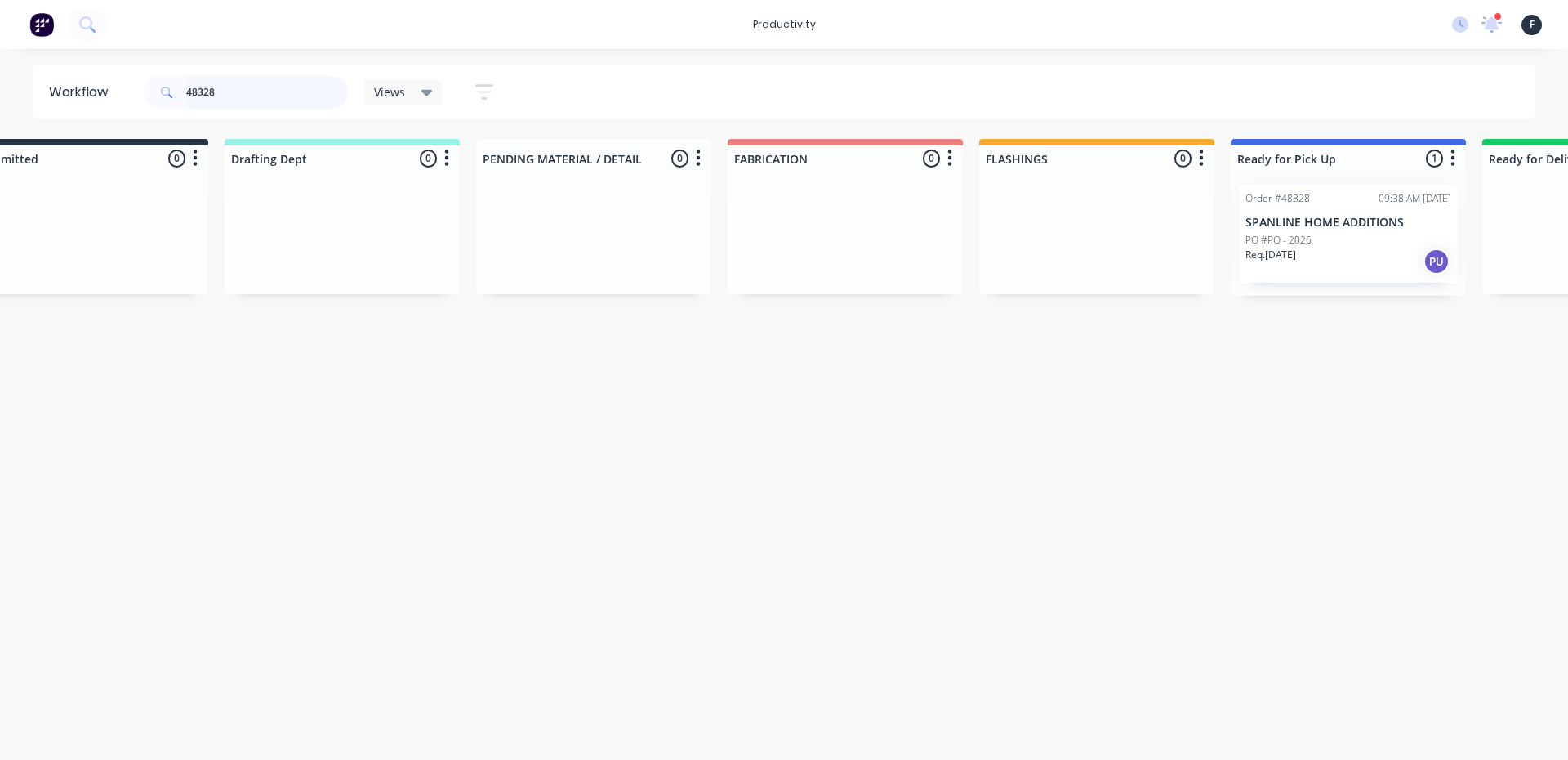
click at [219, 87] on input "48328" at bounding box center [267, 92] width 161 height 33
type input "48307"
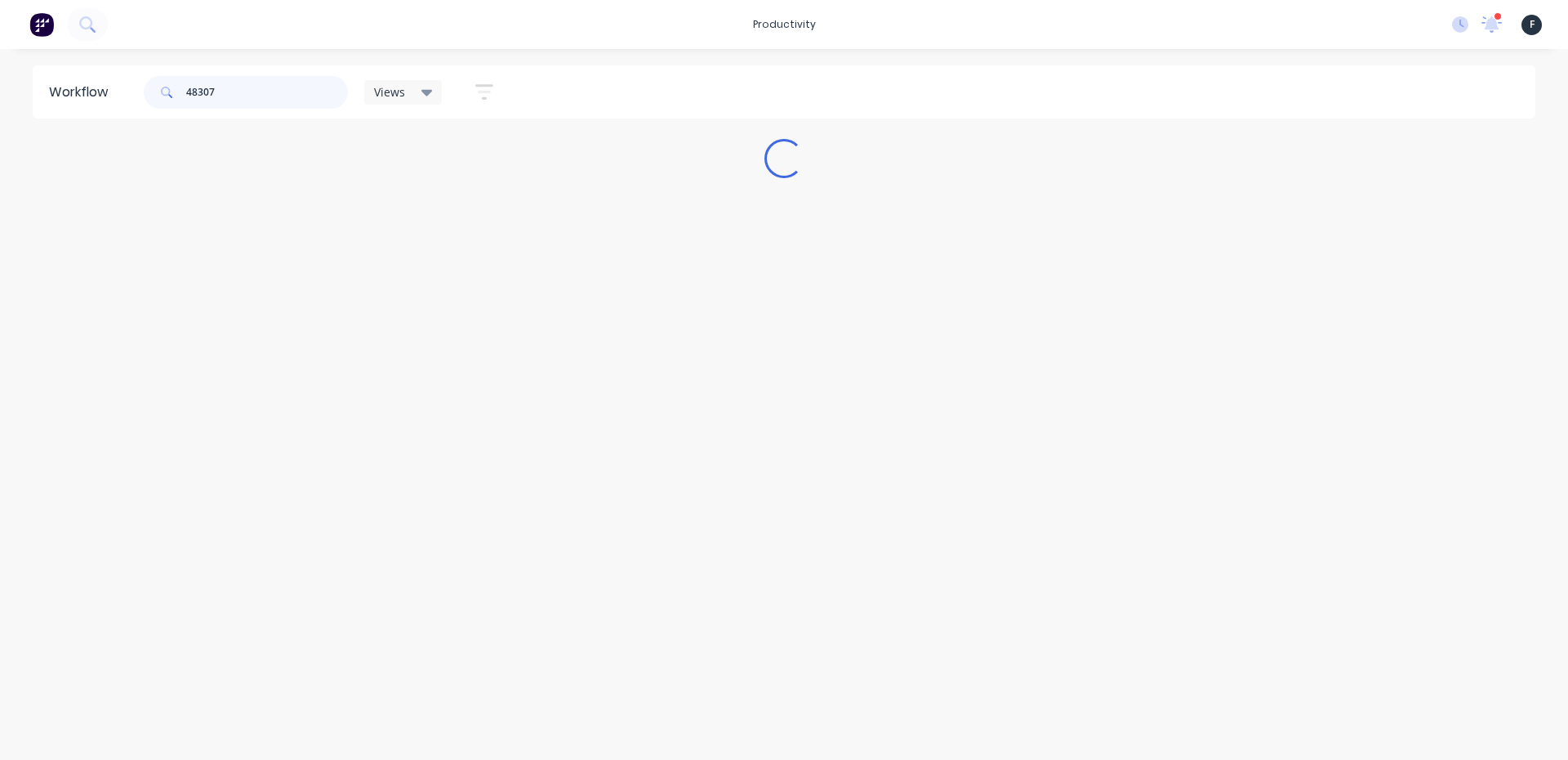
scroll to position [0, 0]
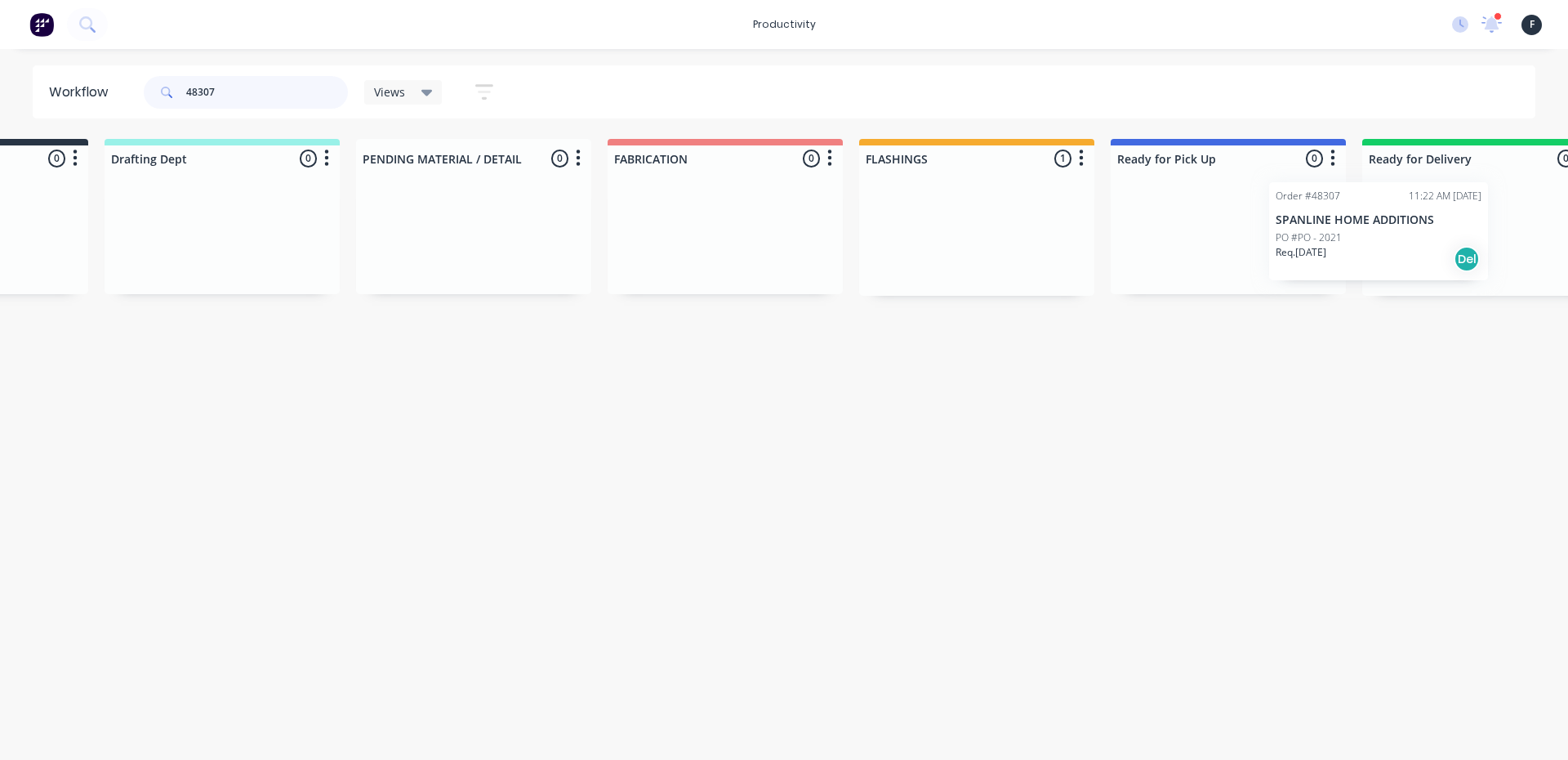
drag, startPoint x: 1082, startPoint y: 242, endPoint x: 1316, endPoint y: 239, distance: 234.0
click at [1316, 239] on div "Submitted 0 Sort By Created date Required date Order number Customer name Most …" at bounding box center [1168, 218] width 2724 height 157
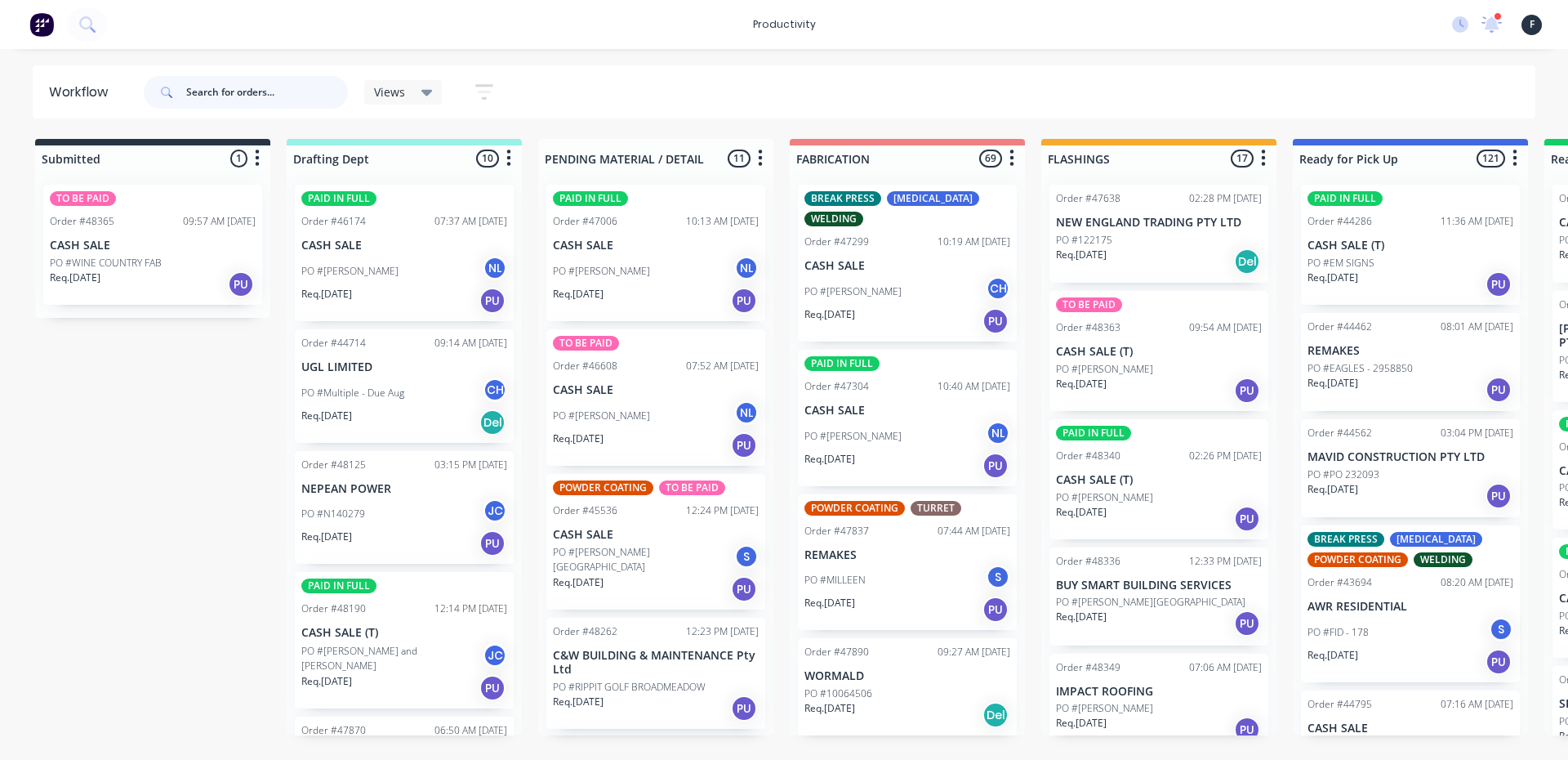
click at [260, 98] on input "text" at bounding box center [267, 92] width 161 height 33
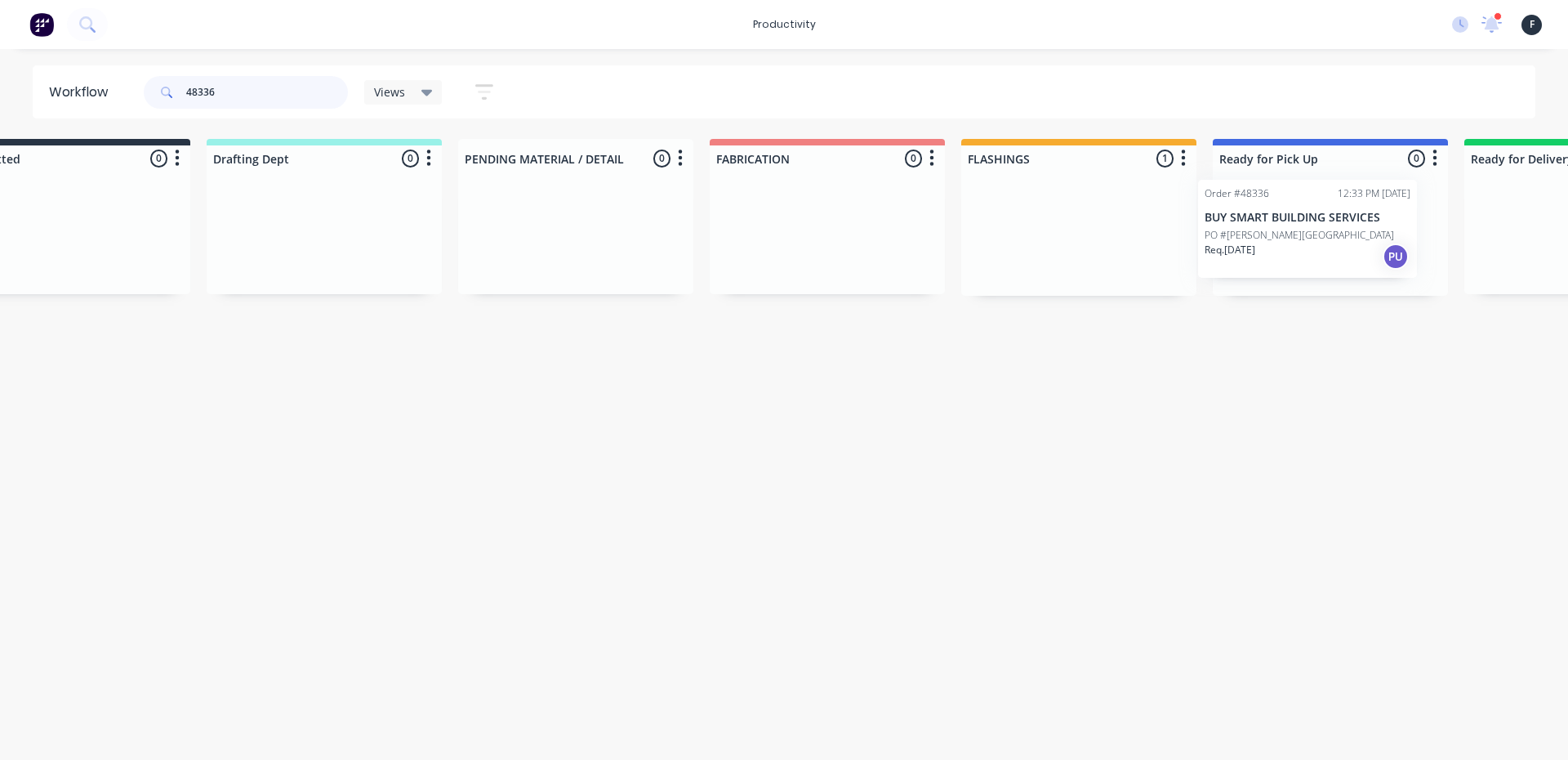
drag, startPoint x: 1076, startPoint y: 226, endPoint x: 1227, endPoint y: 220, distance: 151.1
click at [1227, 220] on div "Submitted 0 Sort By Created date Required date Order number Customer name Most …" at bounding box center [1270, 218] width 2724 height 157
type input "48336"
click at [1238, 220] on div at bounding box center [1323, 233] width 235 height 124
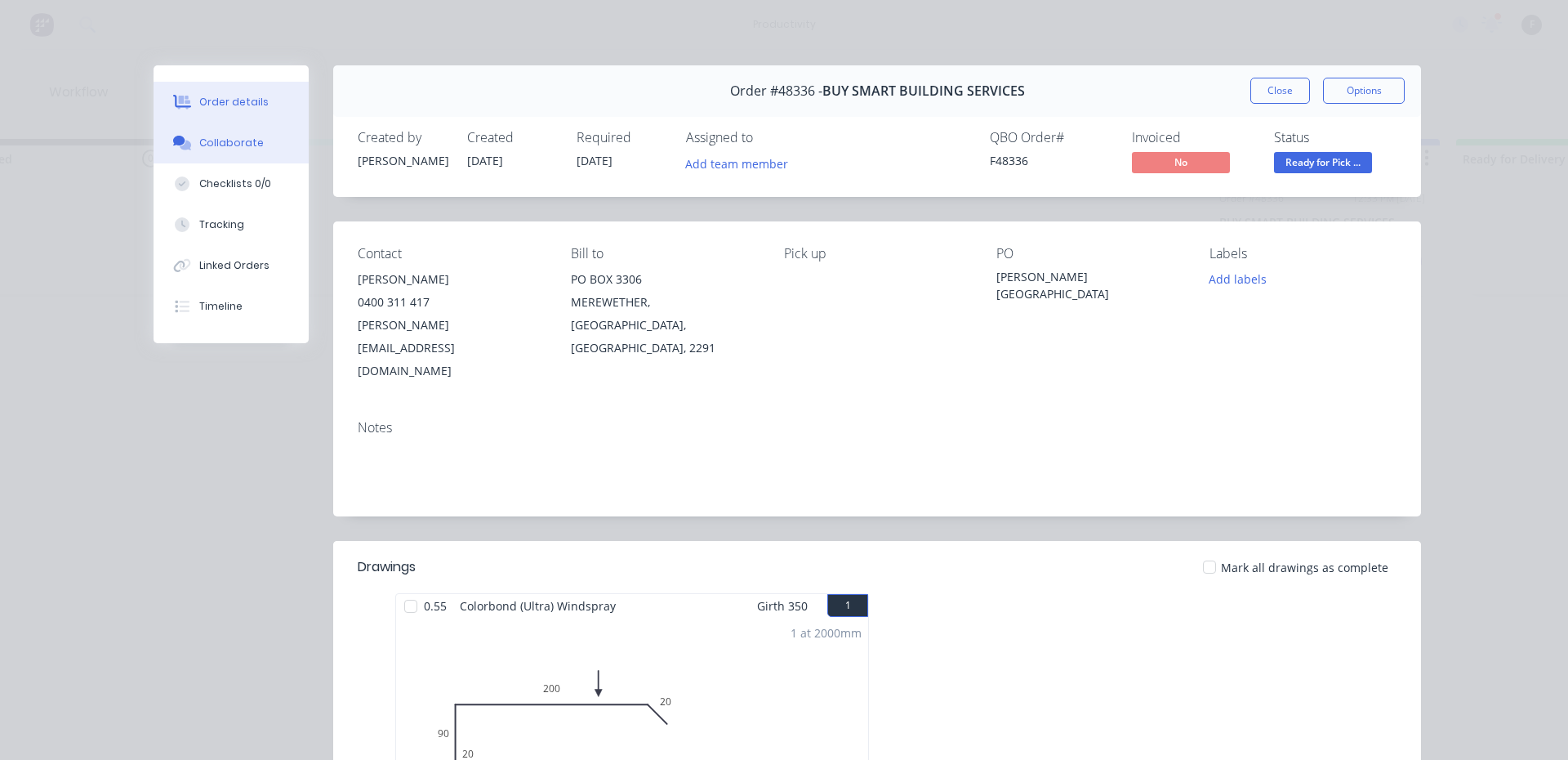
click at [253, 147] on button "Collaborate" at bounding box center [231, 143] width 155 height 41
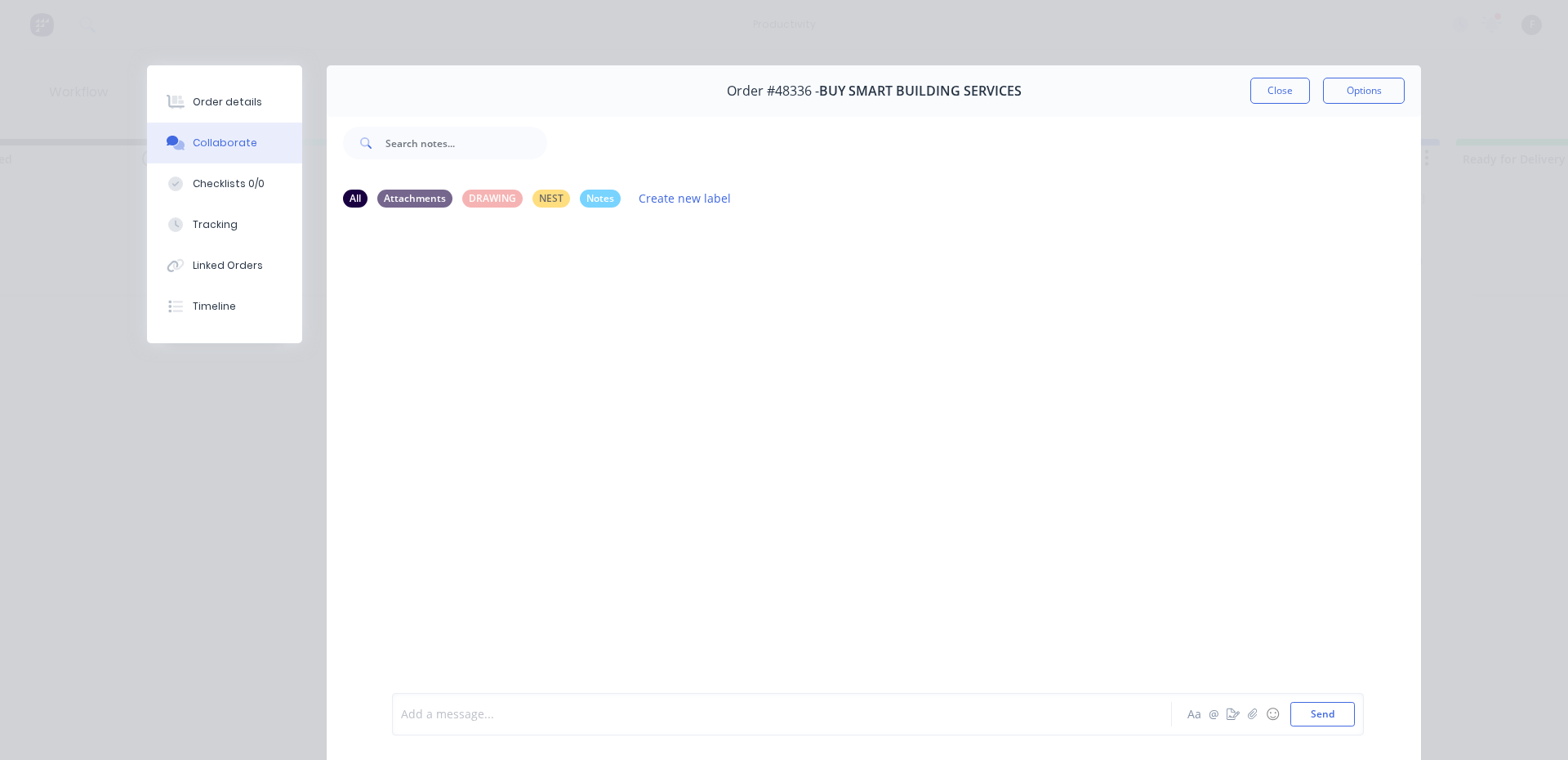
click at [493, 715] on div at bounding box center [759, 714] width 714 height 17
click at [1282, 94] on button "Close" at bounding box center [1280, 90] width 60 height 26
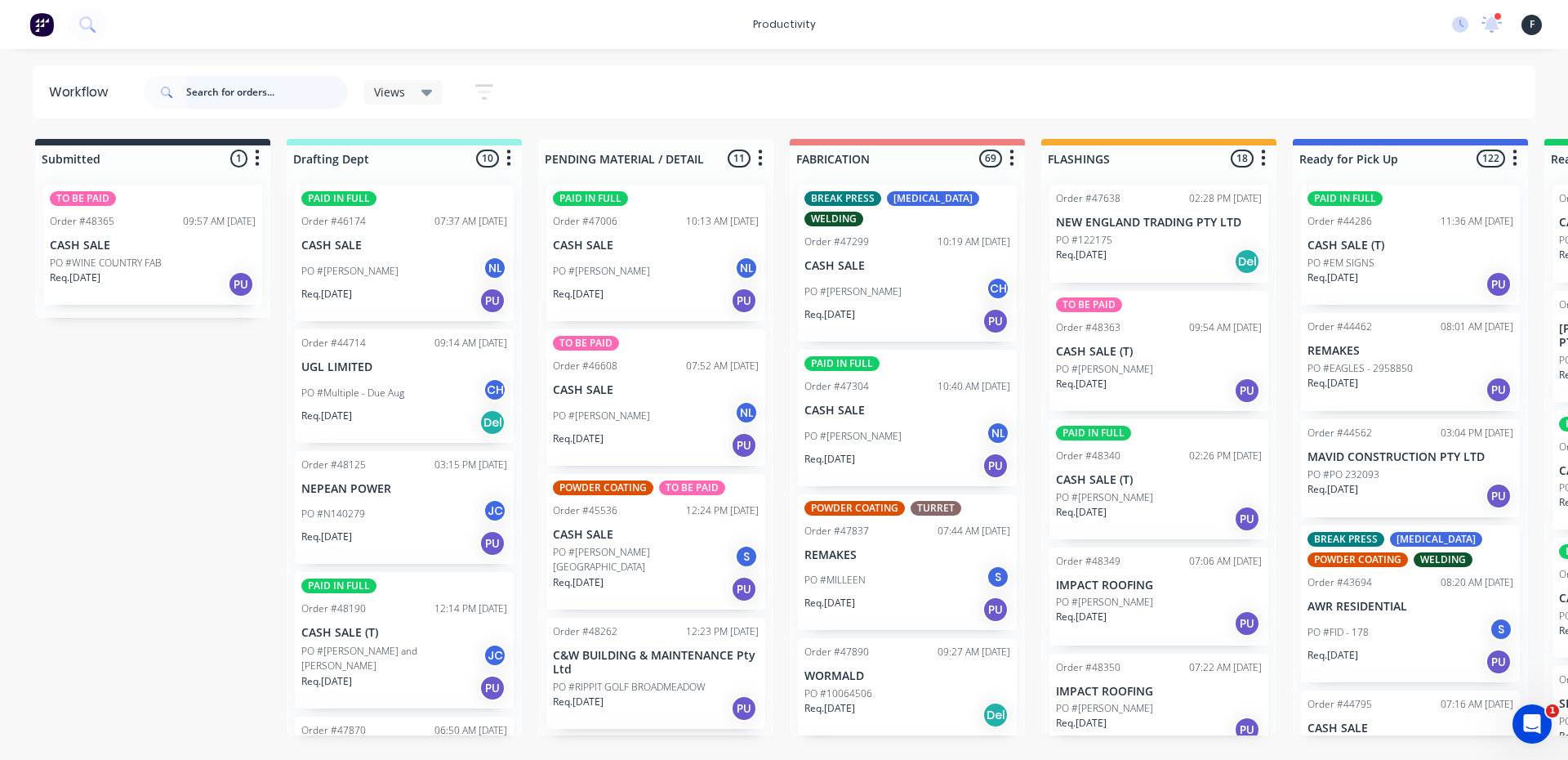
click at [240, 86] on input "text" at bounding box center [267, 92] width 161 height 33
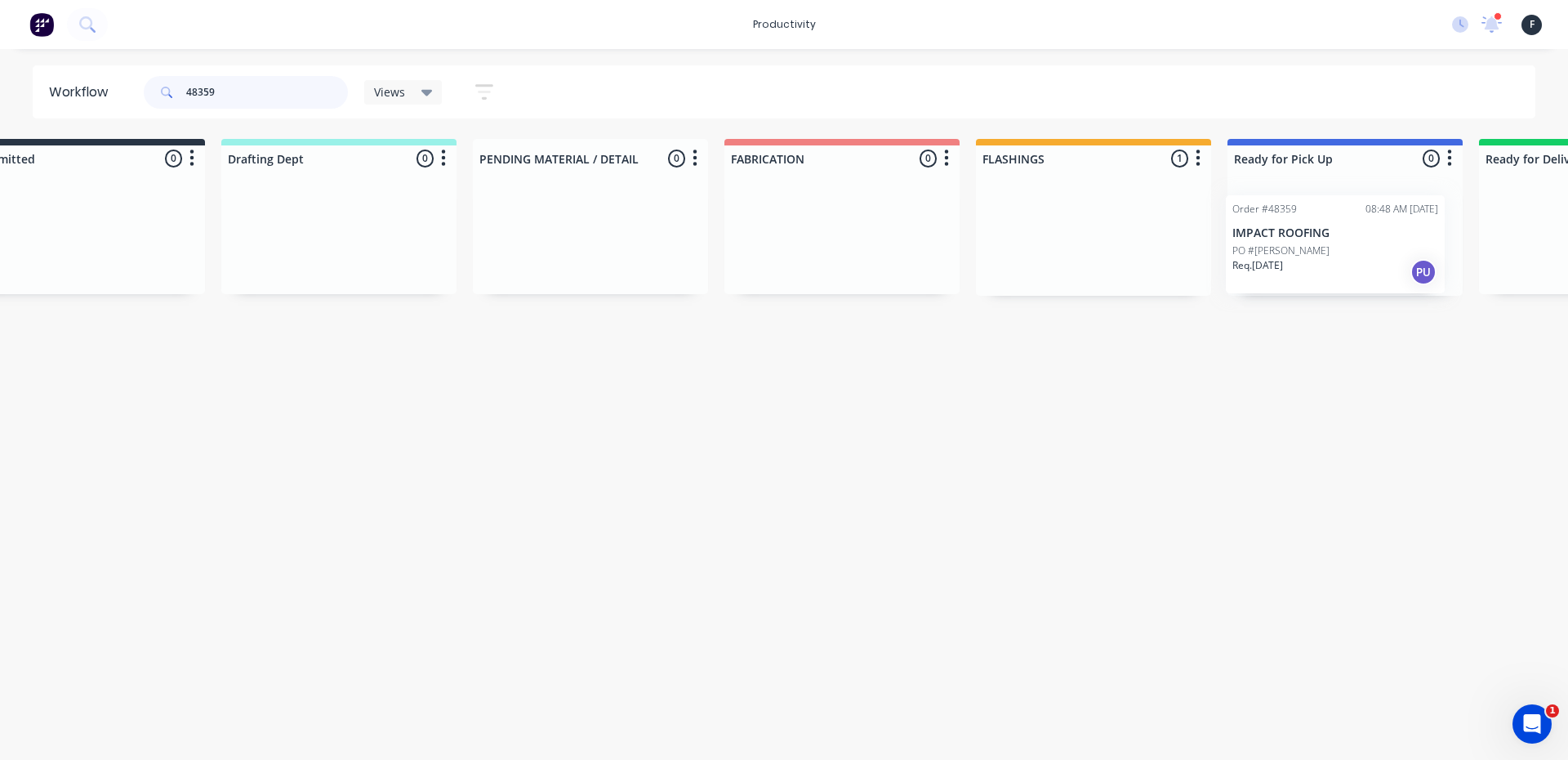
scroll to position [0, 111]
drag, startPoint x: 1085, startPoint y: 247, endPoint x: 1271, endPoint y: 257, distance: 186.3
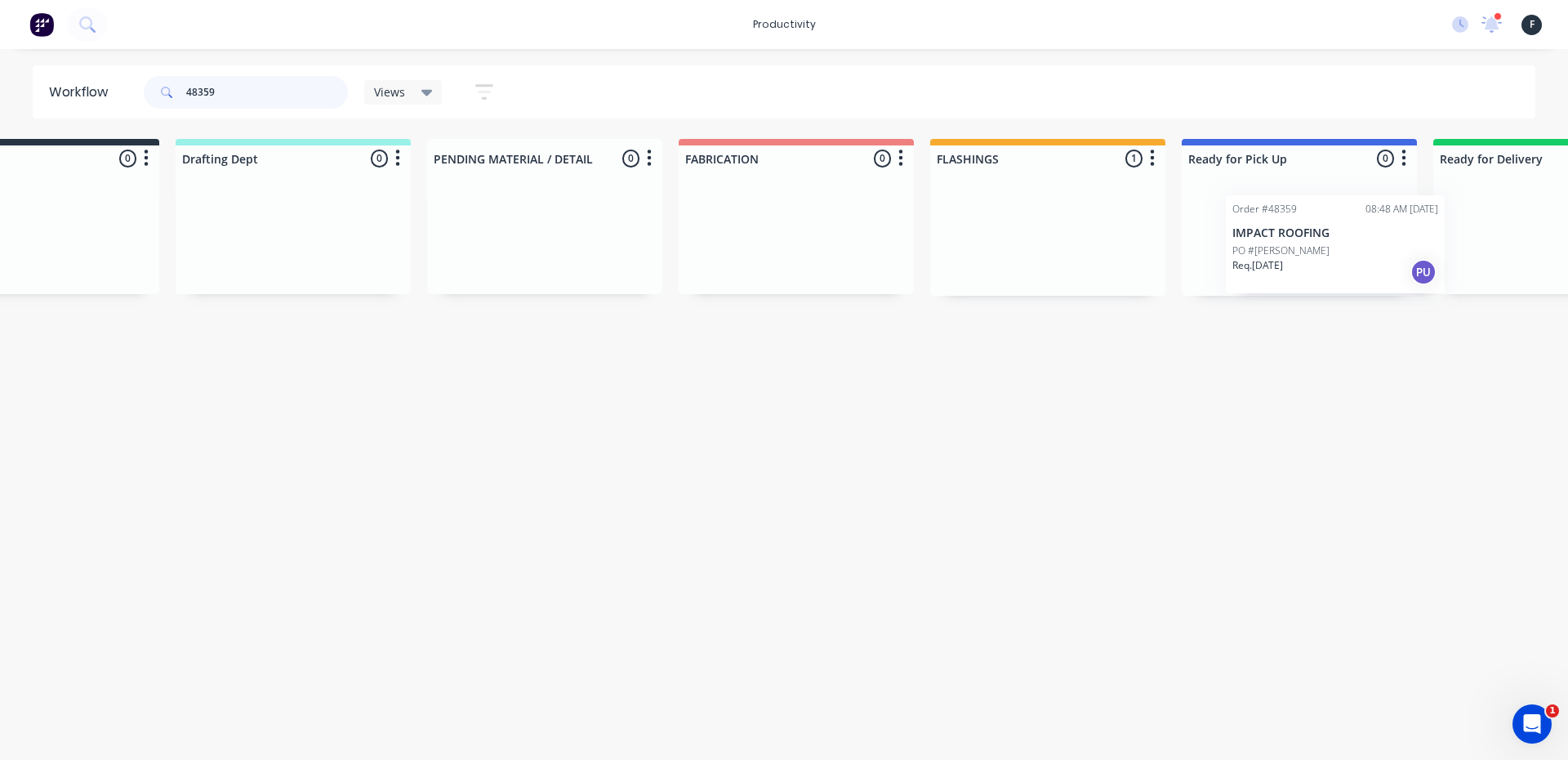
click at [1271, 257] on div "Submitted 0 Sort By Created date Required date Order number Customer name Most …" at bounding box center [1239, 218] width 2724 height 157
type input "48359"
click at [1271, 255] on div "Req. 07/10/25 PU" at bounding box center [1300, 260] width 206 height 28
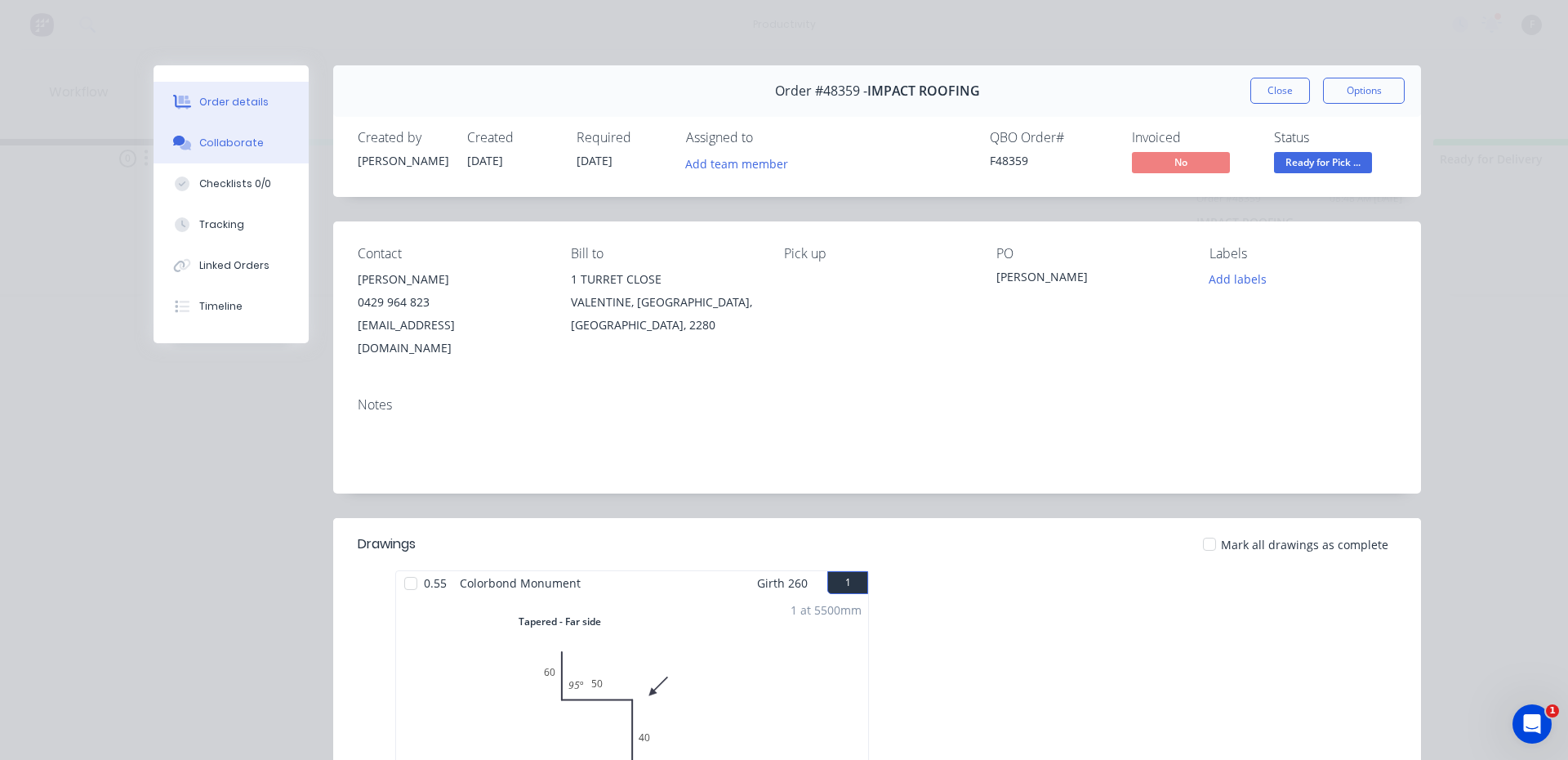
click at [235, 134] on button "Collaborate" at bounding box center [231, 143] width 155 height 41
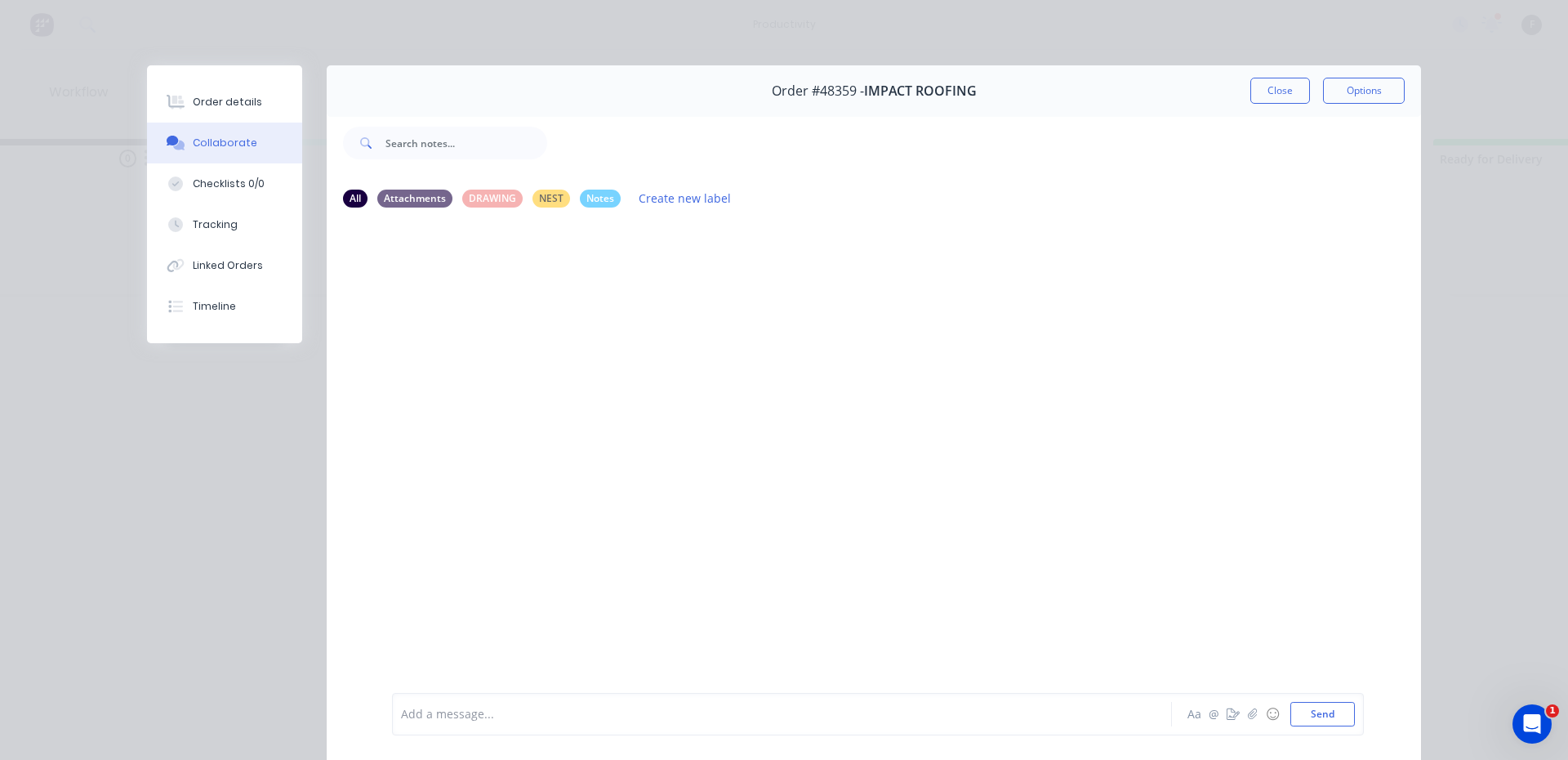
click at [516, 703] on div "Add a message..." at bounding box center [759, 714] width 715 height 24
click at [1285, 89] on button "Close" at bounding box center [1280, 90] width 60 height 26
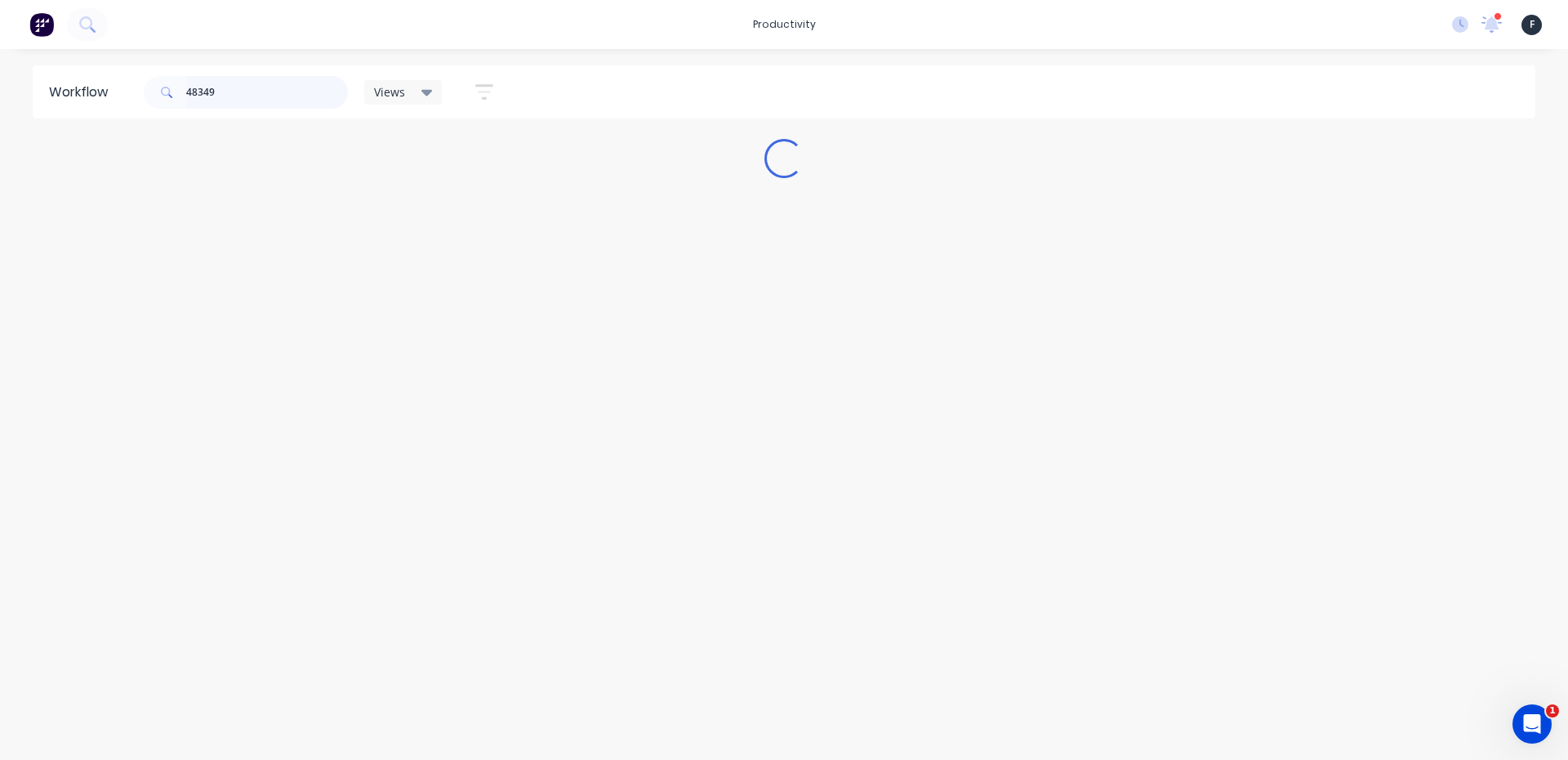
scroll to position [0, 0]
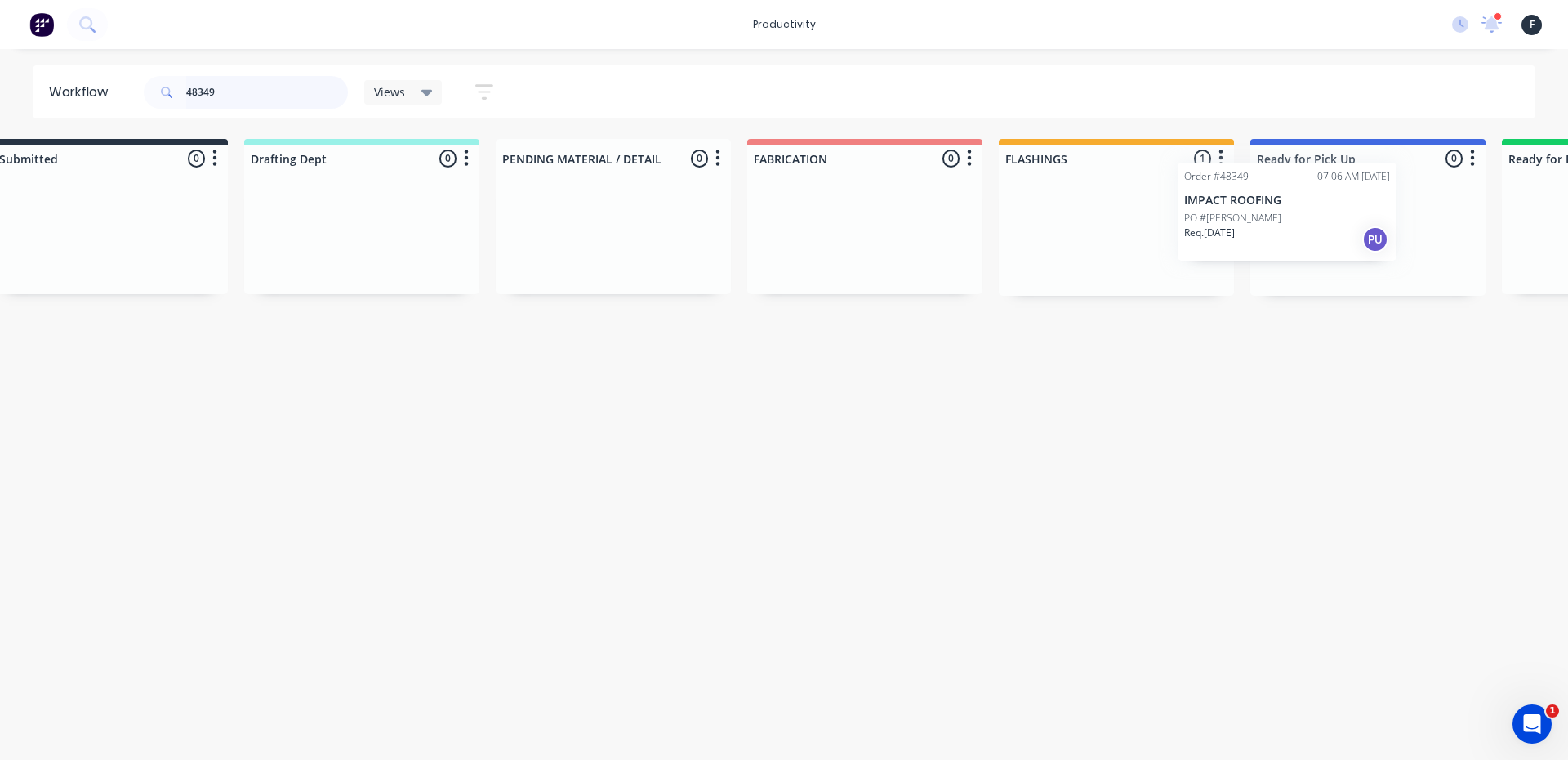
drag, startPoint x: 1152, startPoint y: 229, endPoint x: 1265, endPoint y: 210, distance: 114.6
click at [1258, 212] on div "Submitted 0 Sort By Created date Required date Order number Customer name Most …" at bounding box center [1308, 218] width 2724 height 157
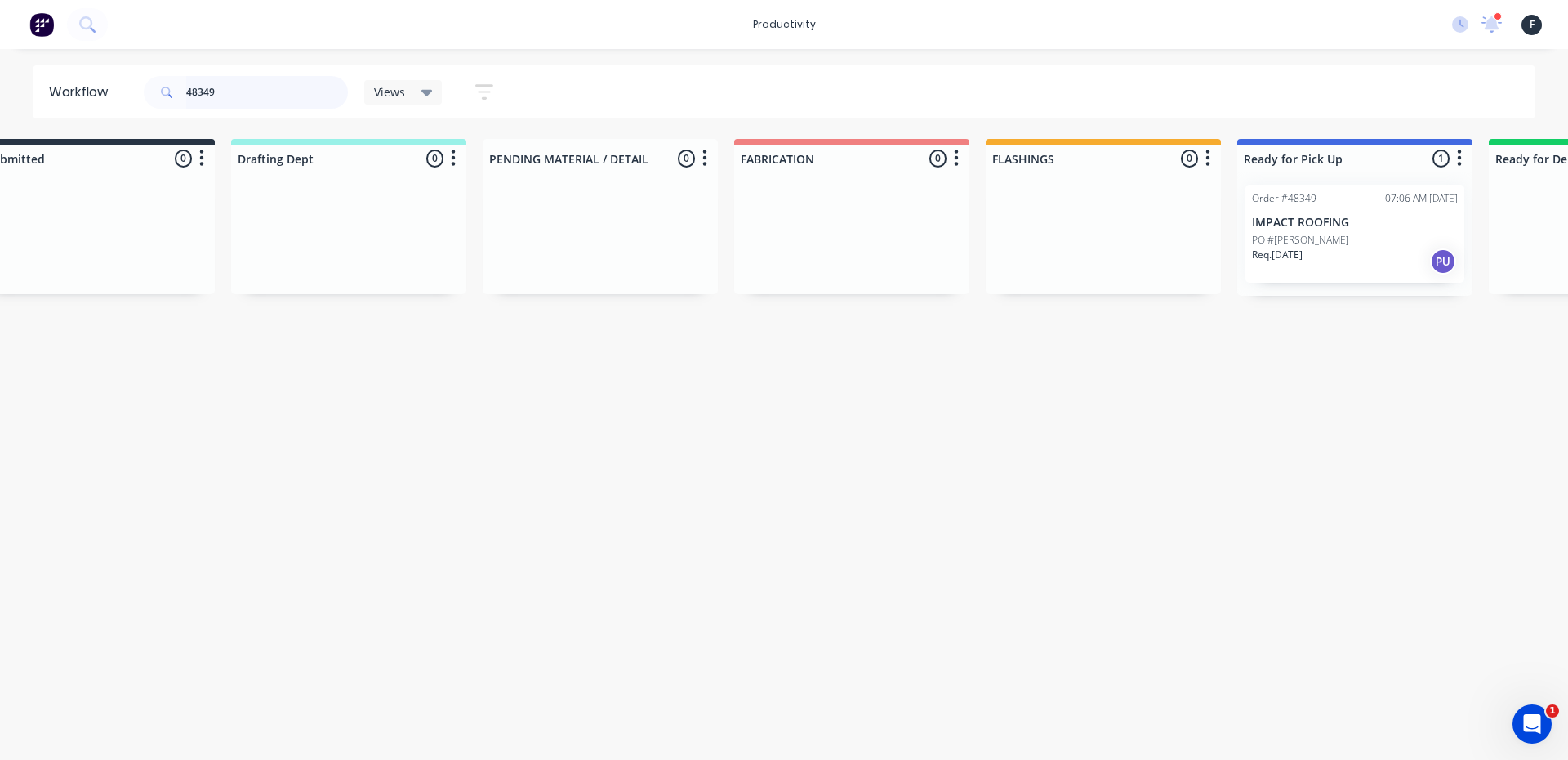
type input "48349"
click at [1302, 209] on div "Order #48349 07:06 AM 07/10/25 IMPACT ROOFING PO #ATHERTON Req. 07/10/25 PU" at bounding box center [1354, 234] width 219 height 98
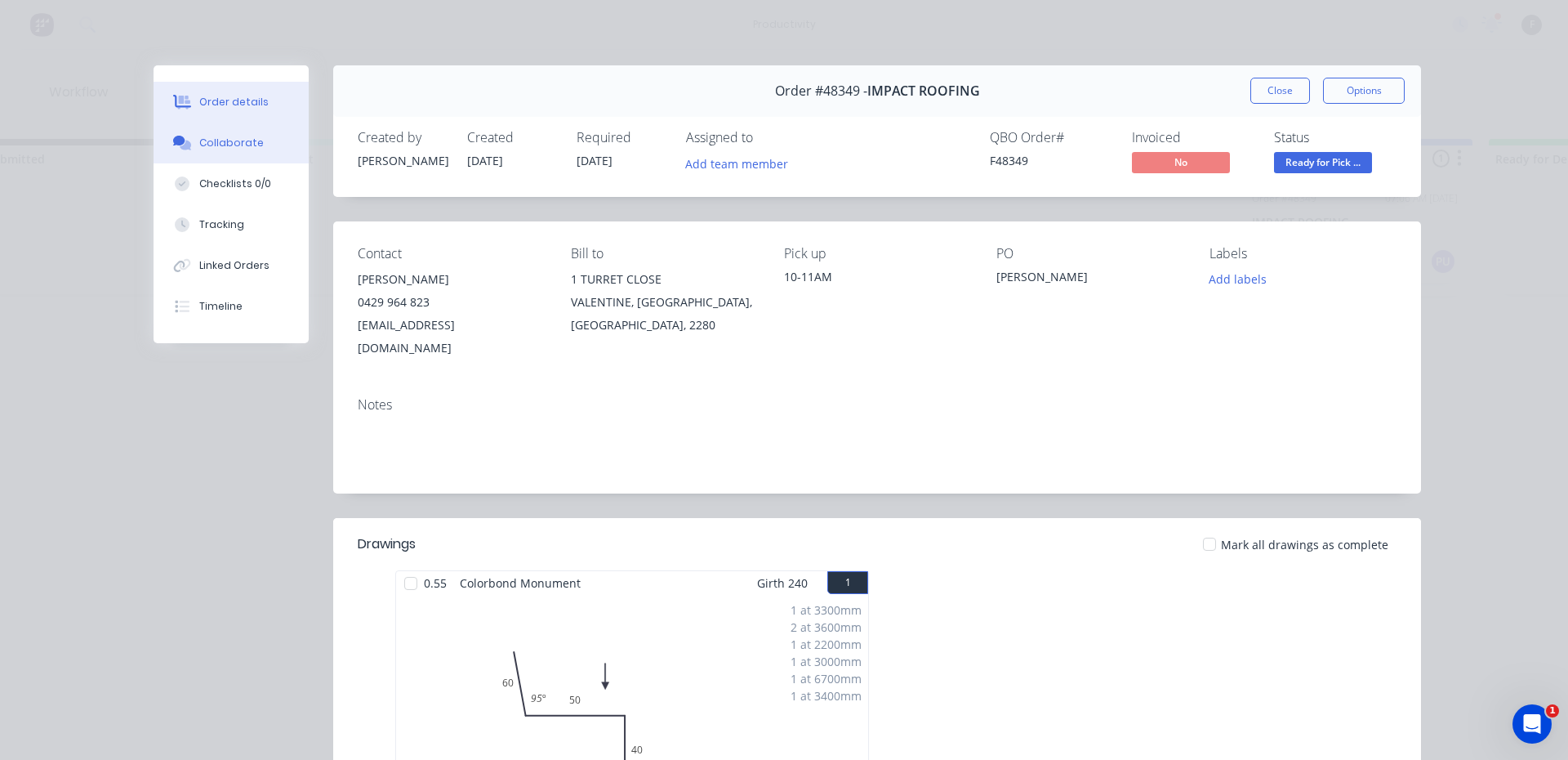
click at [201, 153] on button "Collaborate" at bounding box center [231, 143] width 155 height 41
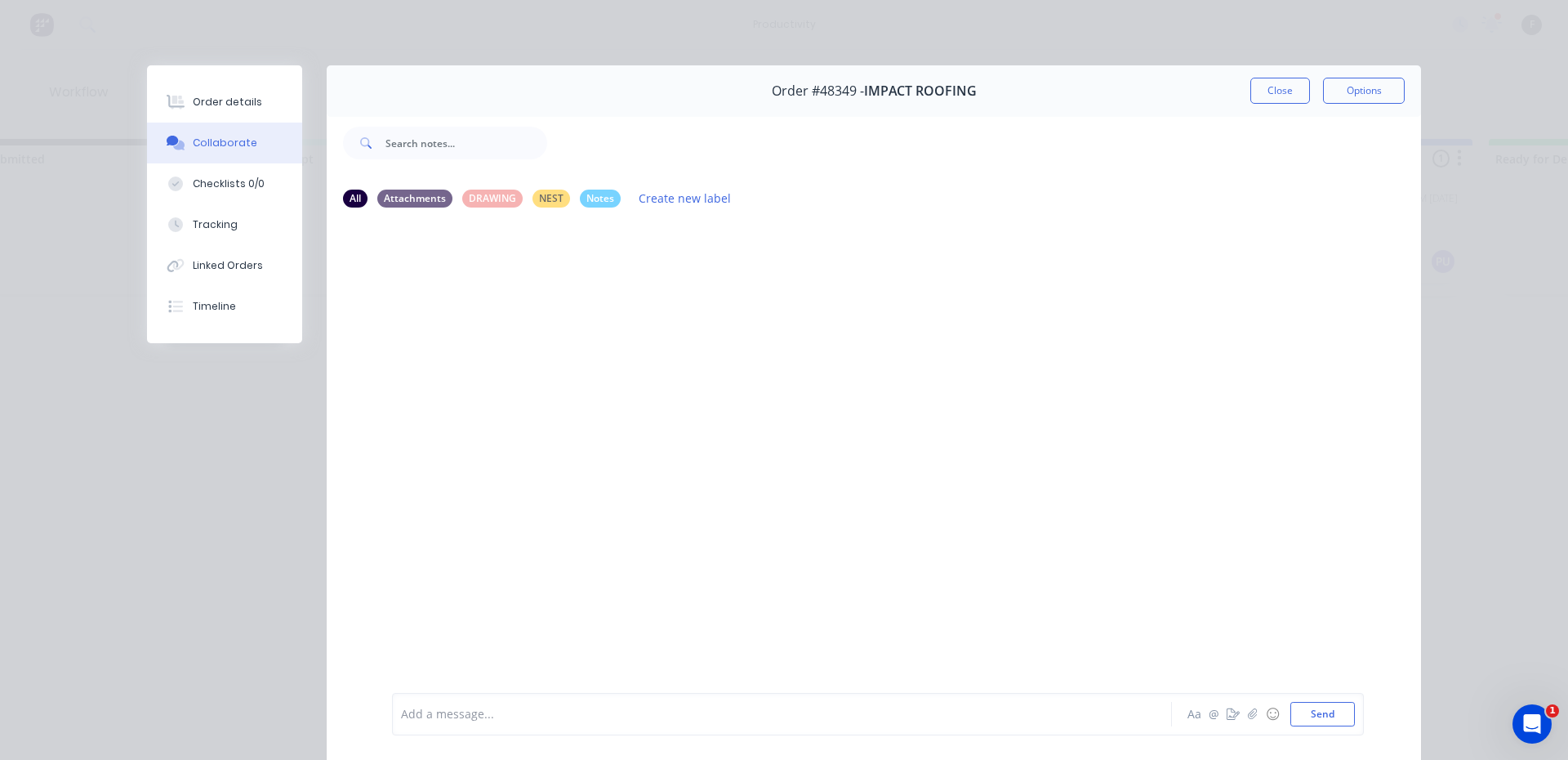
drag, startPoint x: 614, startPoint y: 680, endPoint x: 620, endPoint y: 687, distance: 9.2
drag, startPoint x: 620, startPoint y: 687, endPoint x: 631, endPoint y: 711, distance: 26.4
click at [628, 716] on div at bounding box center [759, 714] width 714 height 17
click at [1266, 85] on button "Close" at bounding box center [1280, 90] width 60 height 26
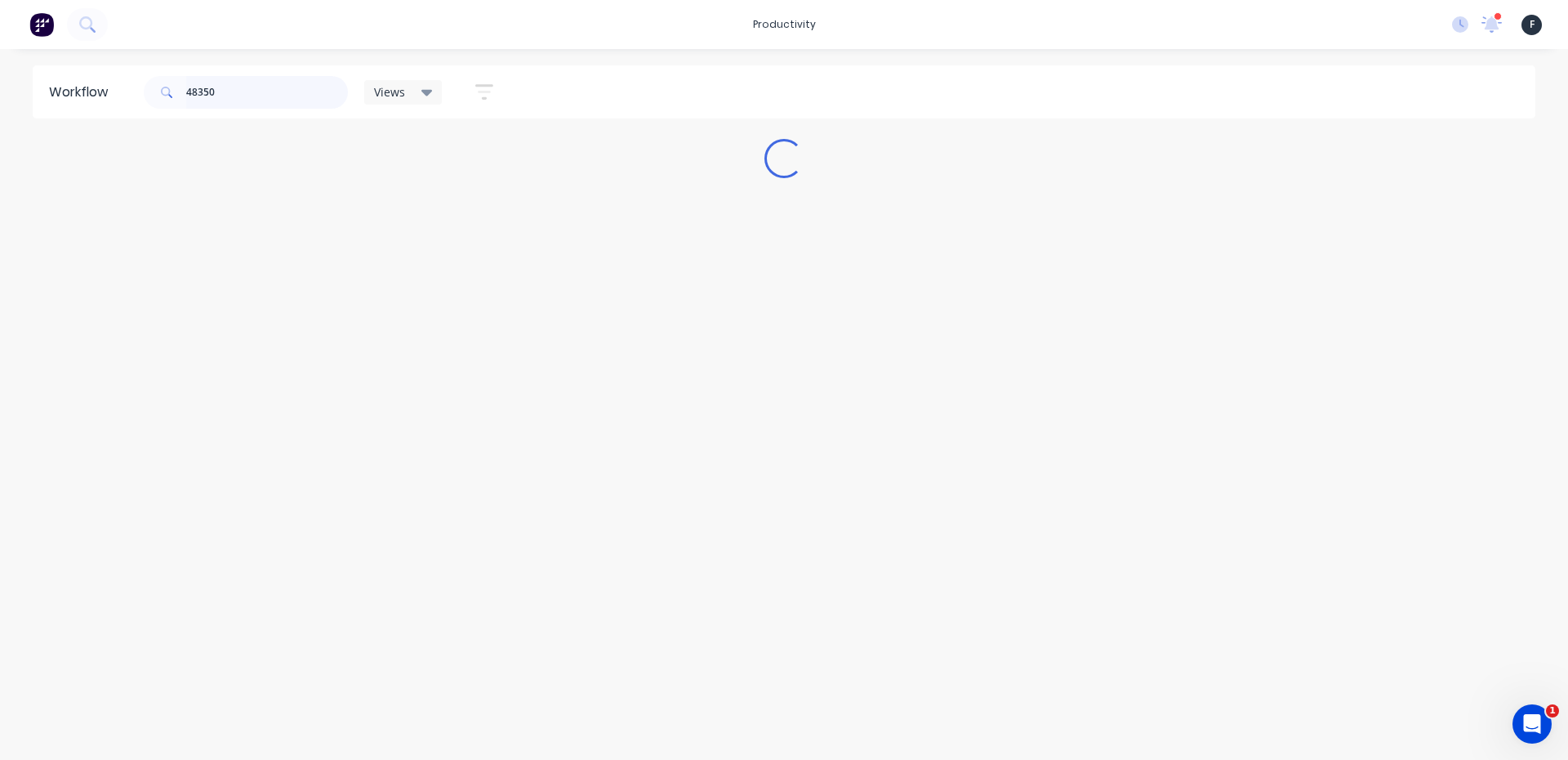
scroll to position [0, 0]
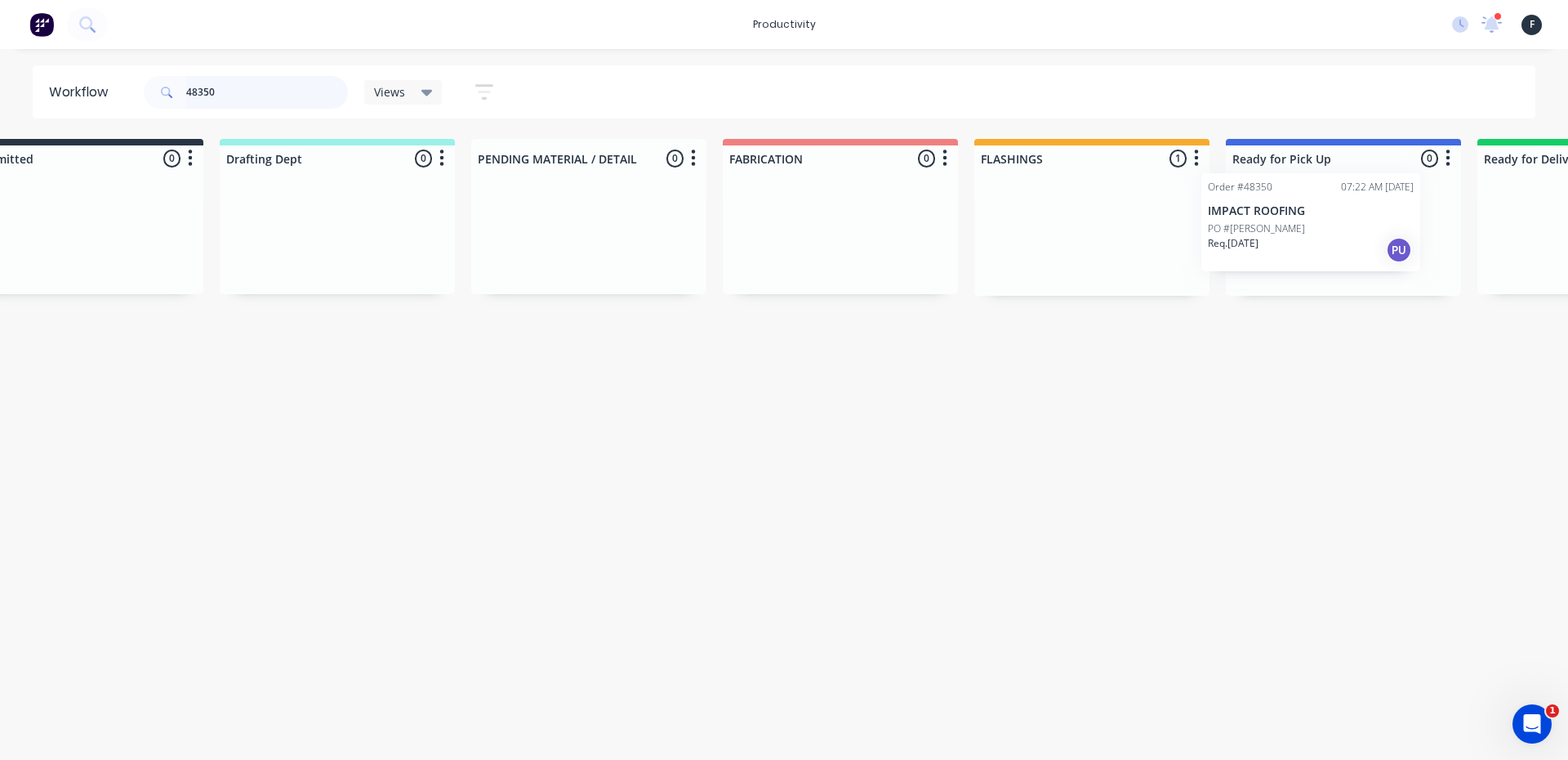
drag, startPoint x: 1232, startPoint y: 264, endPoint x: 1323, endPoint y: 247, distance: 92.6
click at [1323, 247] on div "Submitted 0 Sort By Created date Required date Order number Customer name Most …" at bounding box center [1283, 218] width 2724 height 157
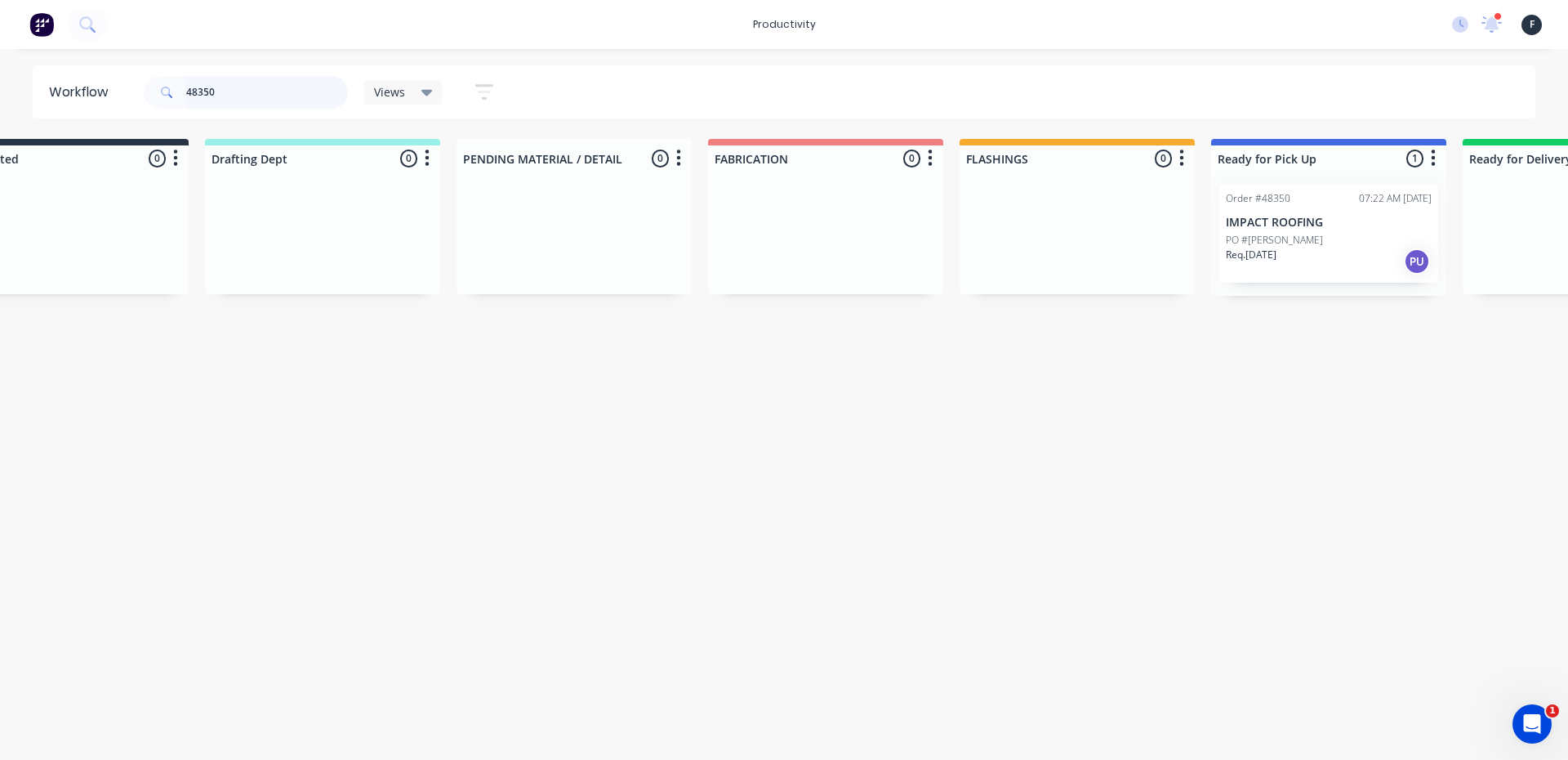
type input "48350"
click at [1317, 247] on div "Req. 07/10/25 PU" at bounding box center [1328, 260] width 206 height 28
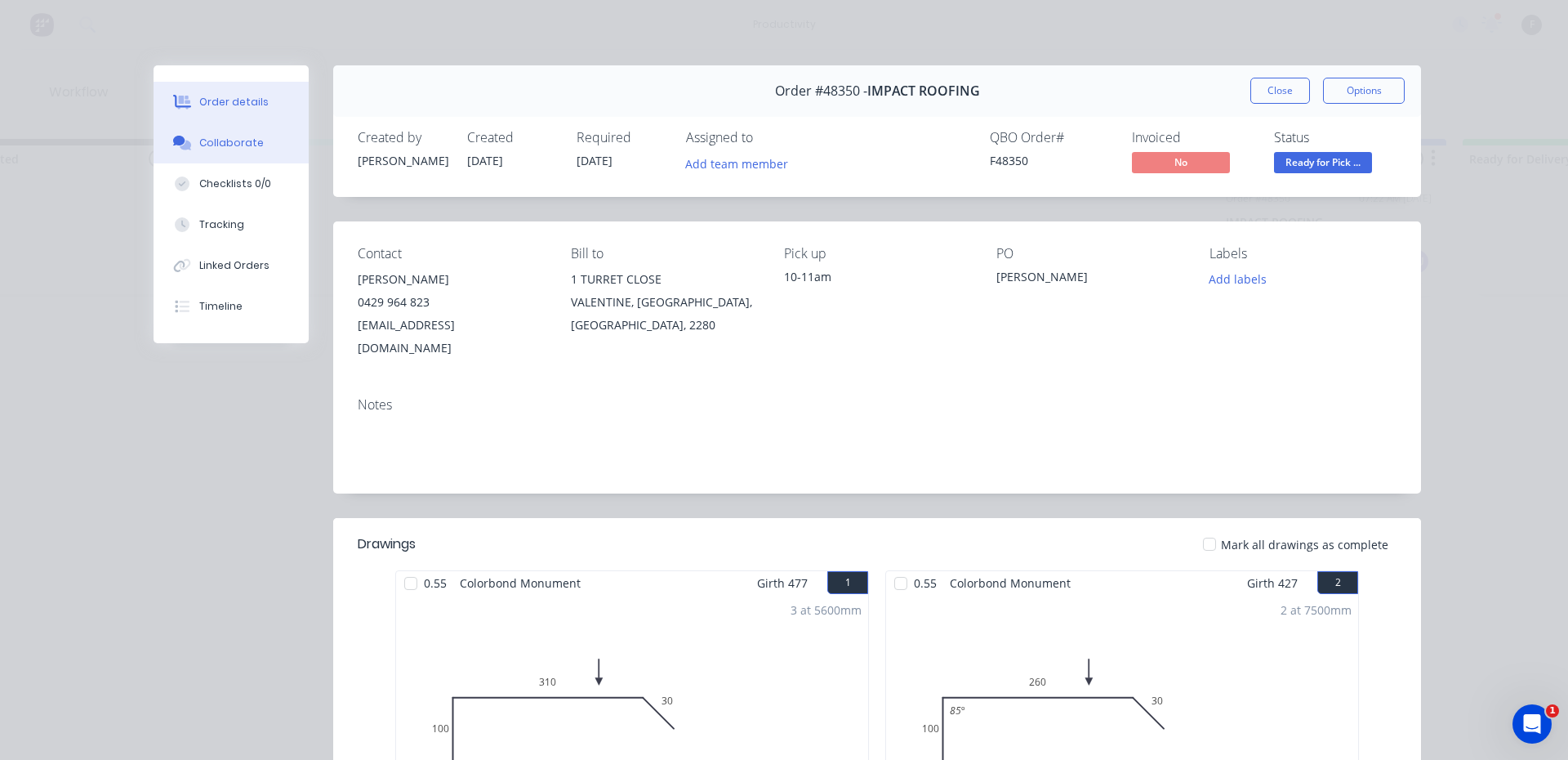
click at [225, 133] on button "Collaborate" at bounding box center [231, 143] width 155 height 41
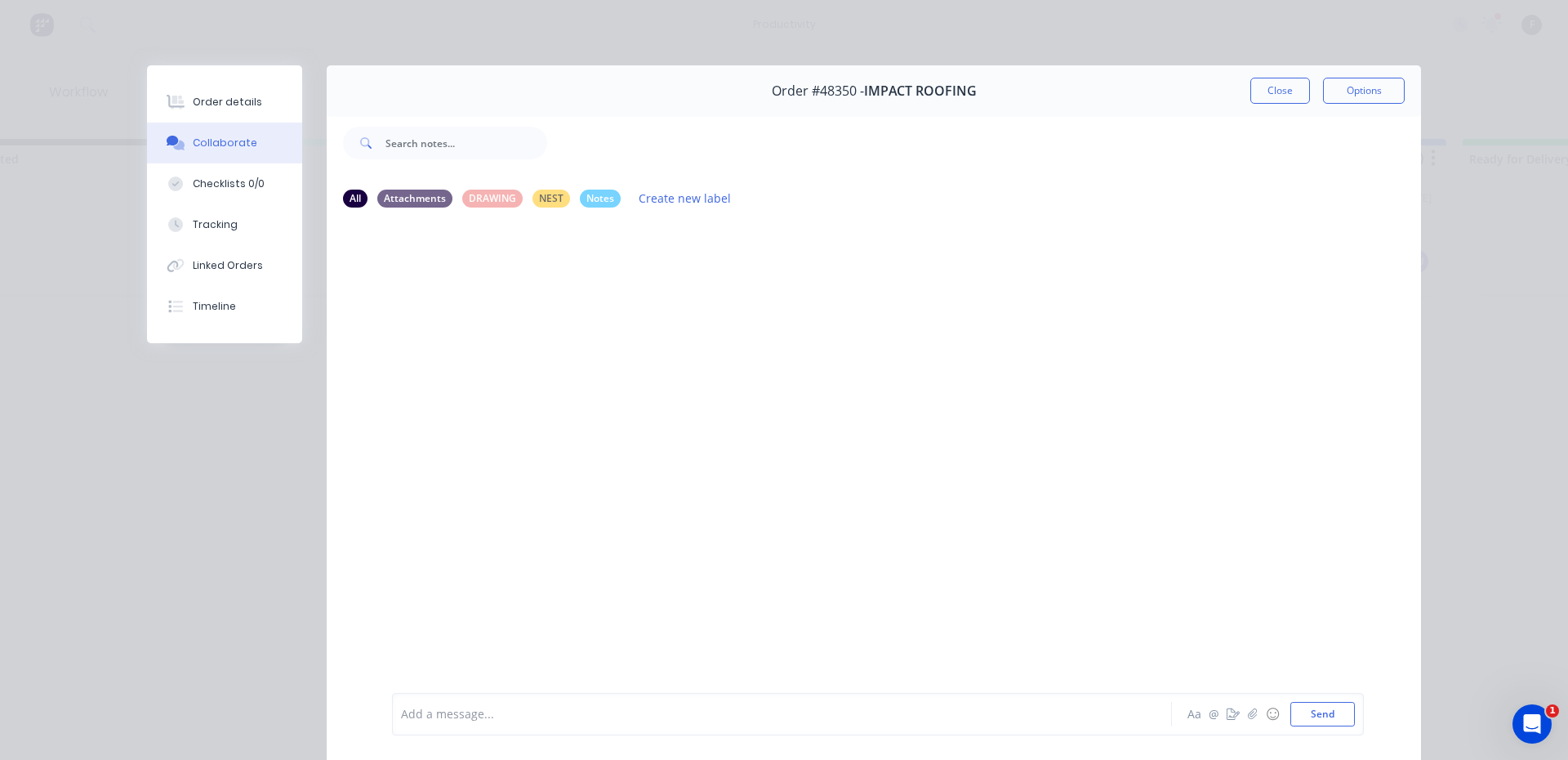
click at [619, 711] on div at bounding box center [759, 714] width 714 height 17
click at [1281, 90] on button "Close" at bounding box center [1280, 90] width 60 height 26
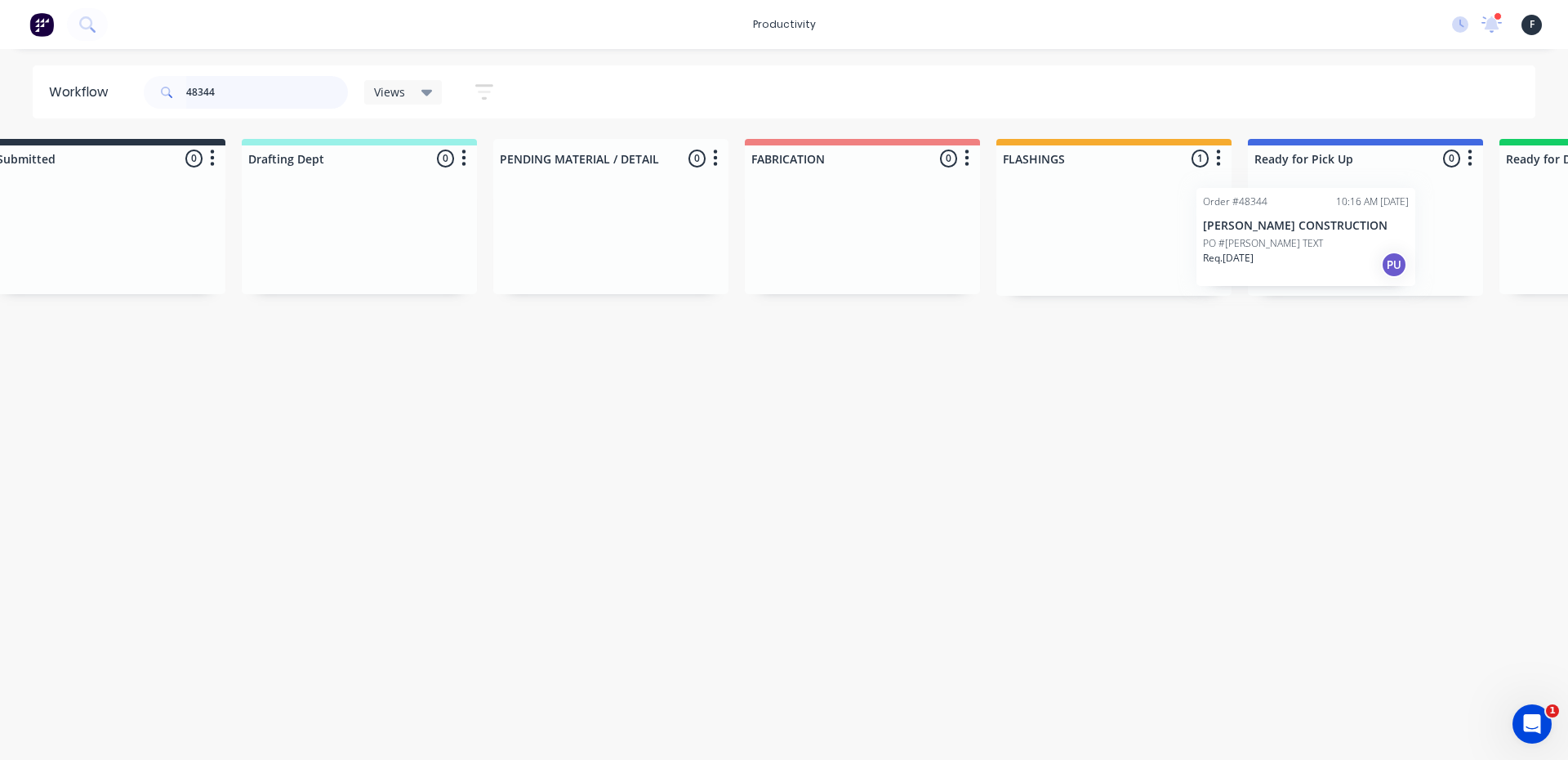
scroll to position [0, 73]
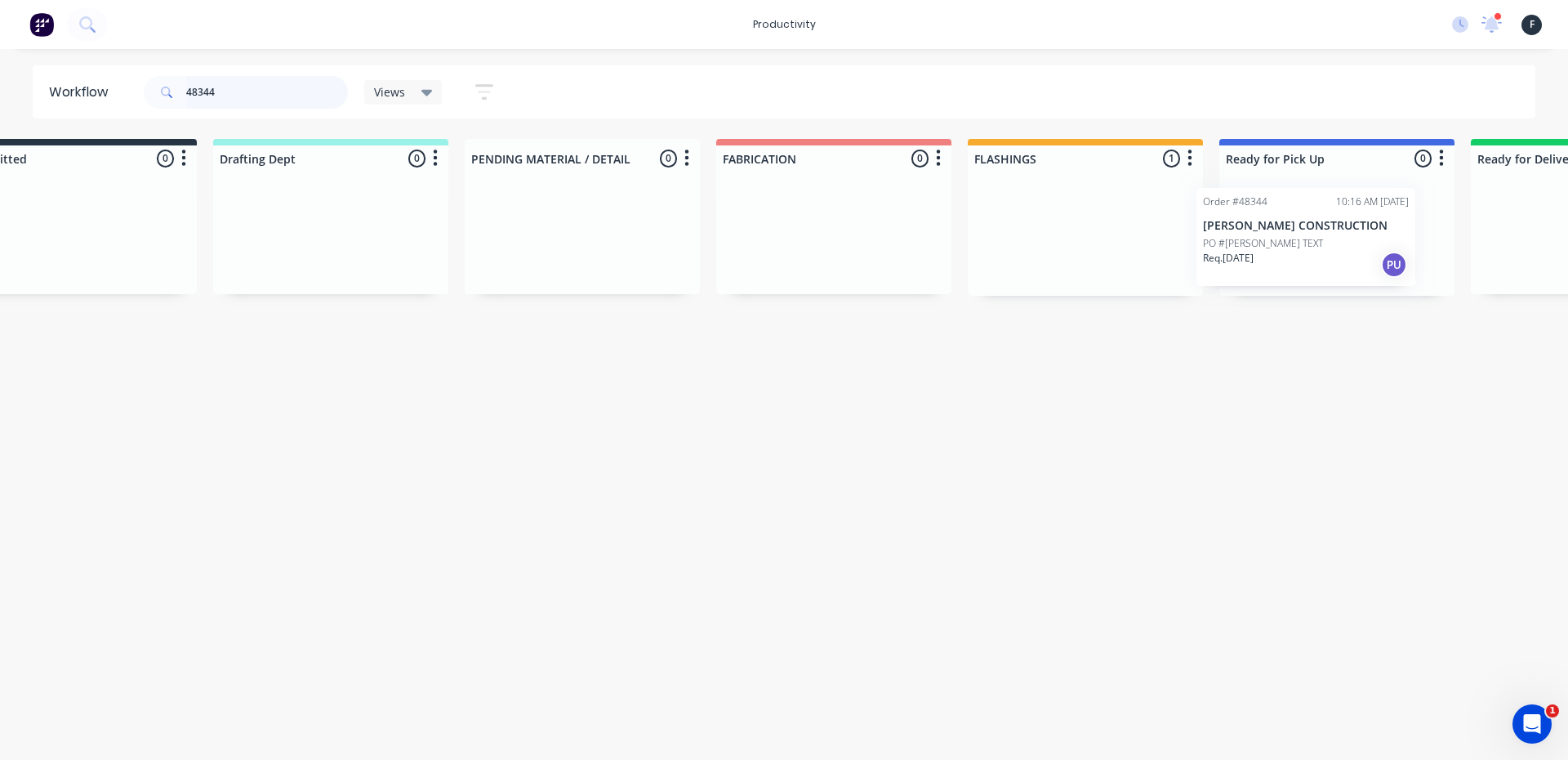
drag, startPoint x: 1140, startPoint y: 247, endPoint x: 1287, endPoint y: 251, distance: 147.1
click at [1287, 251] on div "Submitted 0 Sort By Created date Required date Order number Customer name Most …" at bounding box center [1276, 218] width 2724 height 157
type input "48344"
click at [1284, 252] on p "Req. 07/10/25" at bounding box center [1259, 254] width 51 height 14
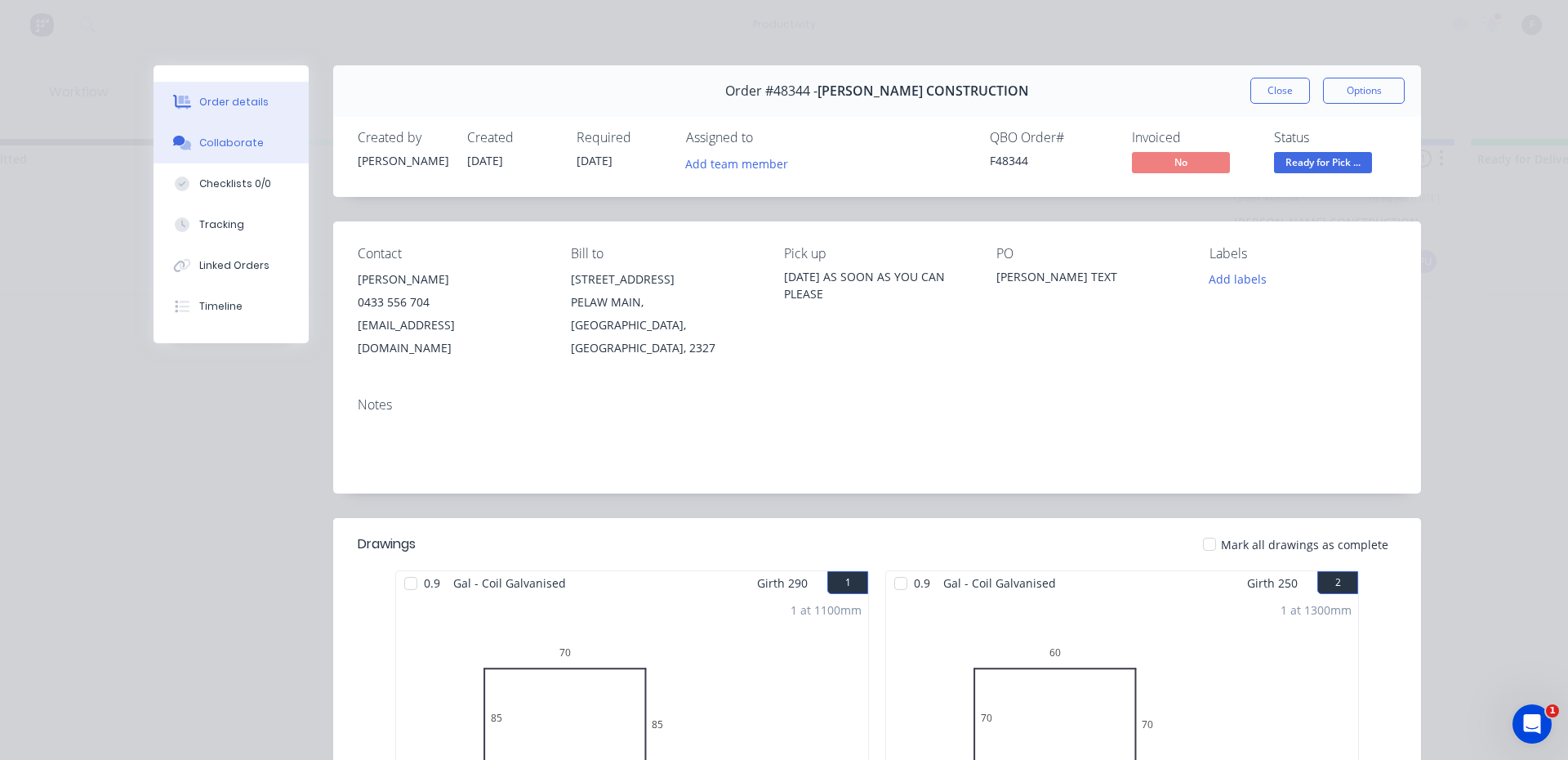
click at [212, 144] on div "Collaborate" at bounding box center [231, 143] width 64 height 14
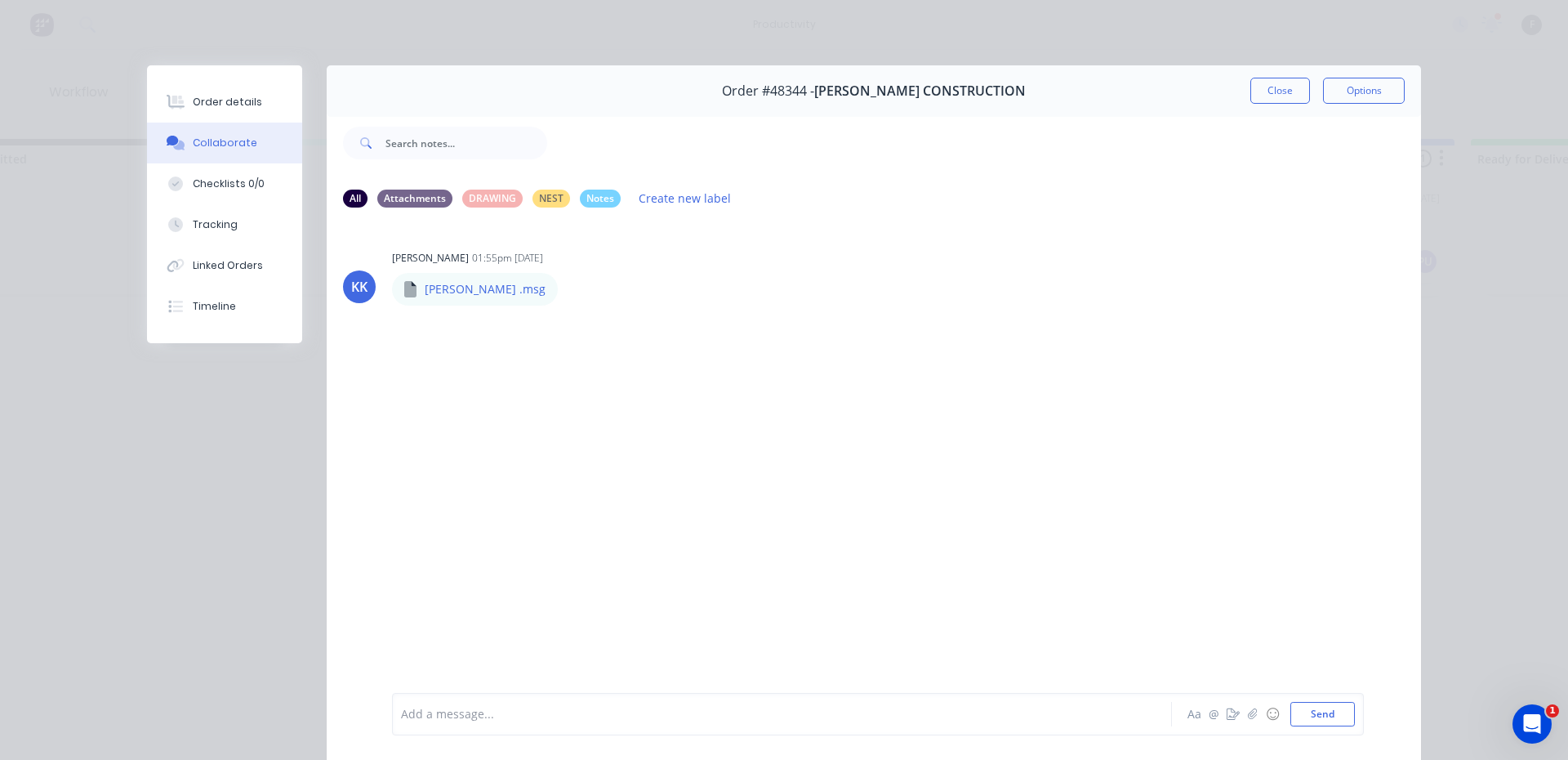
click at [650, 727] on div "Add a message... Aa @ ☺ Send" at bounding box center [879, 715] width 972 height 43
click at [658, 713] on div at bounding box center [759, 714] width 714 height 17
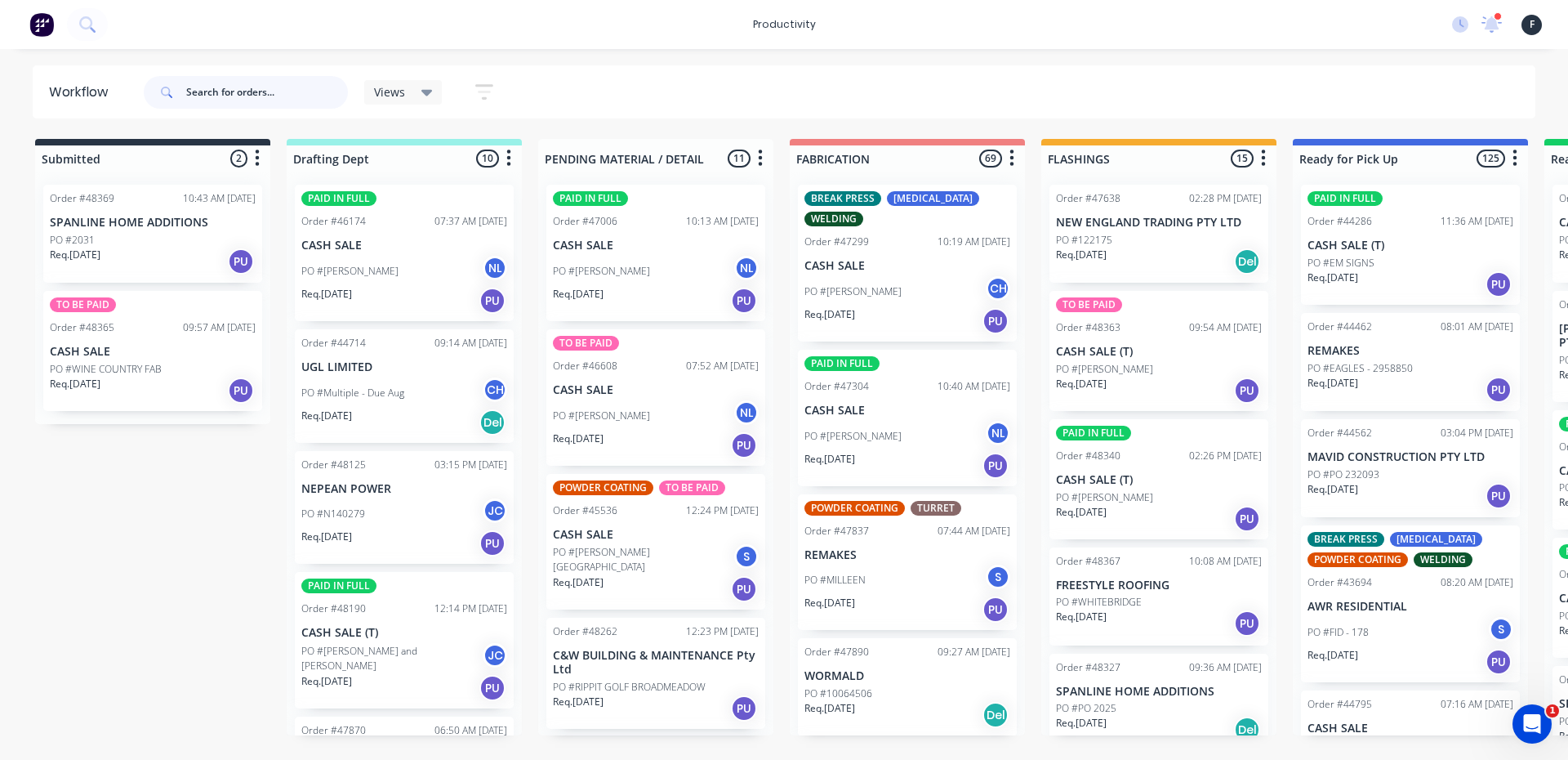
click at [227, 92] on input "text" at bounding box center [267, 92] width 161 height 33
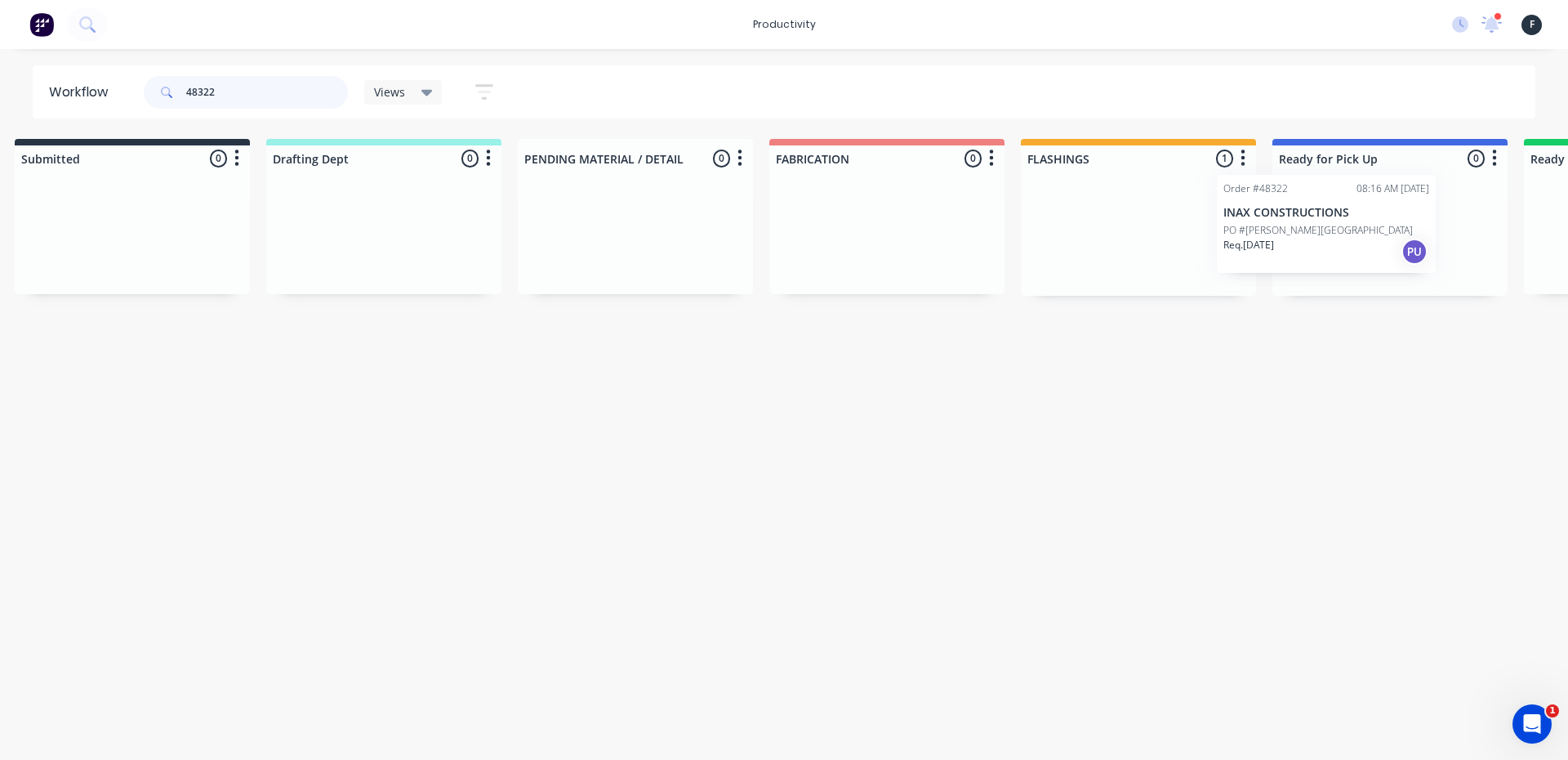
drag, startPoint x: 1202, startPoint y: 260, endPoint x: 1391, endPoint y: 250, distance: 189.3
click at [1391, 250] on div "Submitted 0 Sort By Created date Required date Order number Customer name Most …" at bounding box center [1329, 218] width 2724 height 157
type input "48322"
click at [1397, 248] on div "Req. 08/10/25 PU" at bounding box center [1387, 260] width 206 height 28
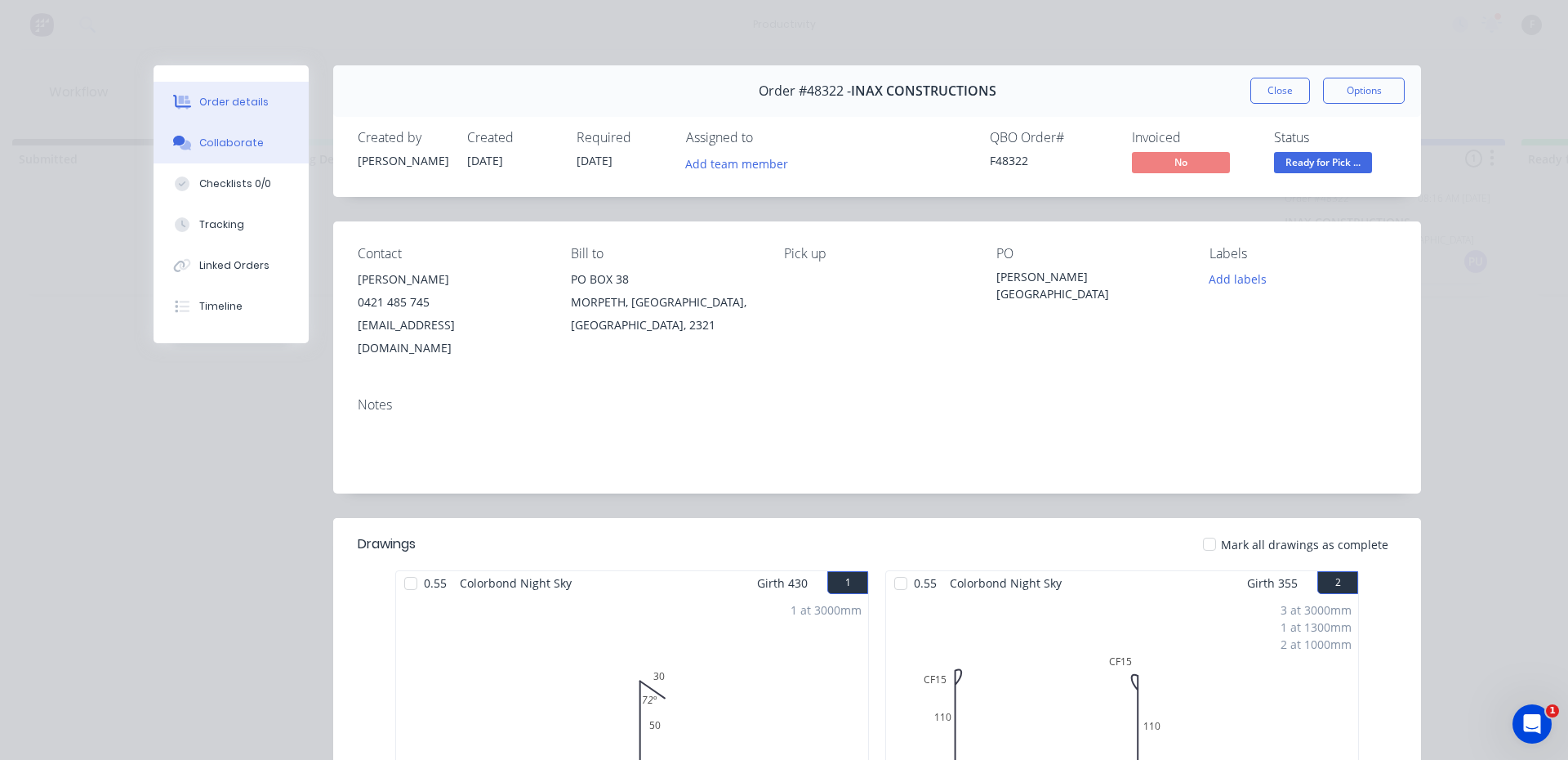
click at [262, 141] on button "Collaborate" at bounding box center [231, 143] width 155 height 41
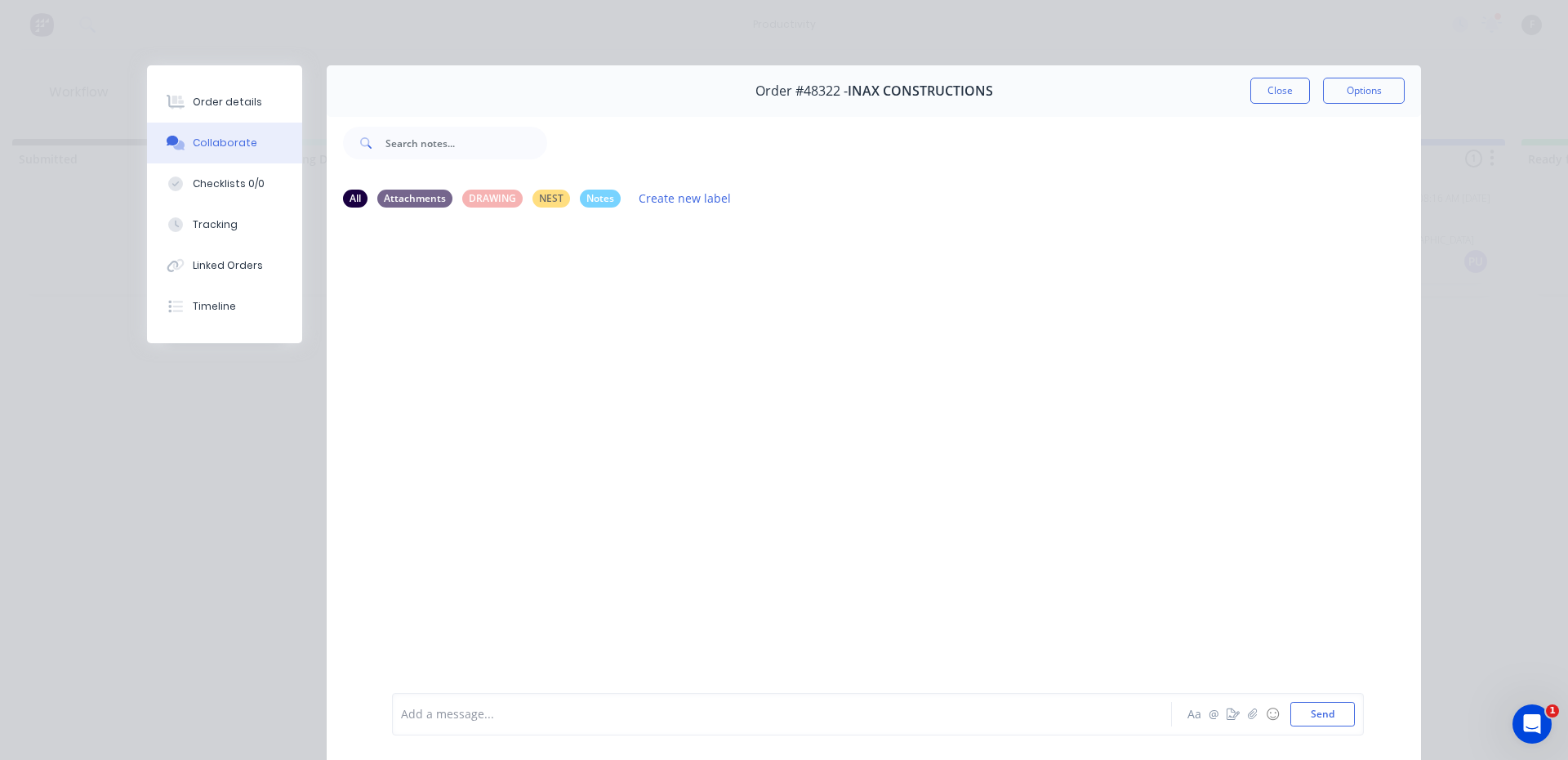
click at [645, 694] on div "Add a message... Aa @ ☺ Send" at bounding box center [879, 715] width 972 height 43
click at [644, 704] on div "Add a message..." at bounding box center [759, 714] width 715 height 24
